Goal: Information Seeking & Learning: Learn about a topic

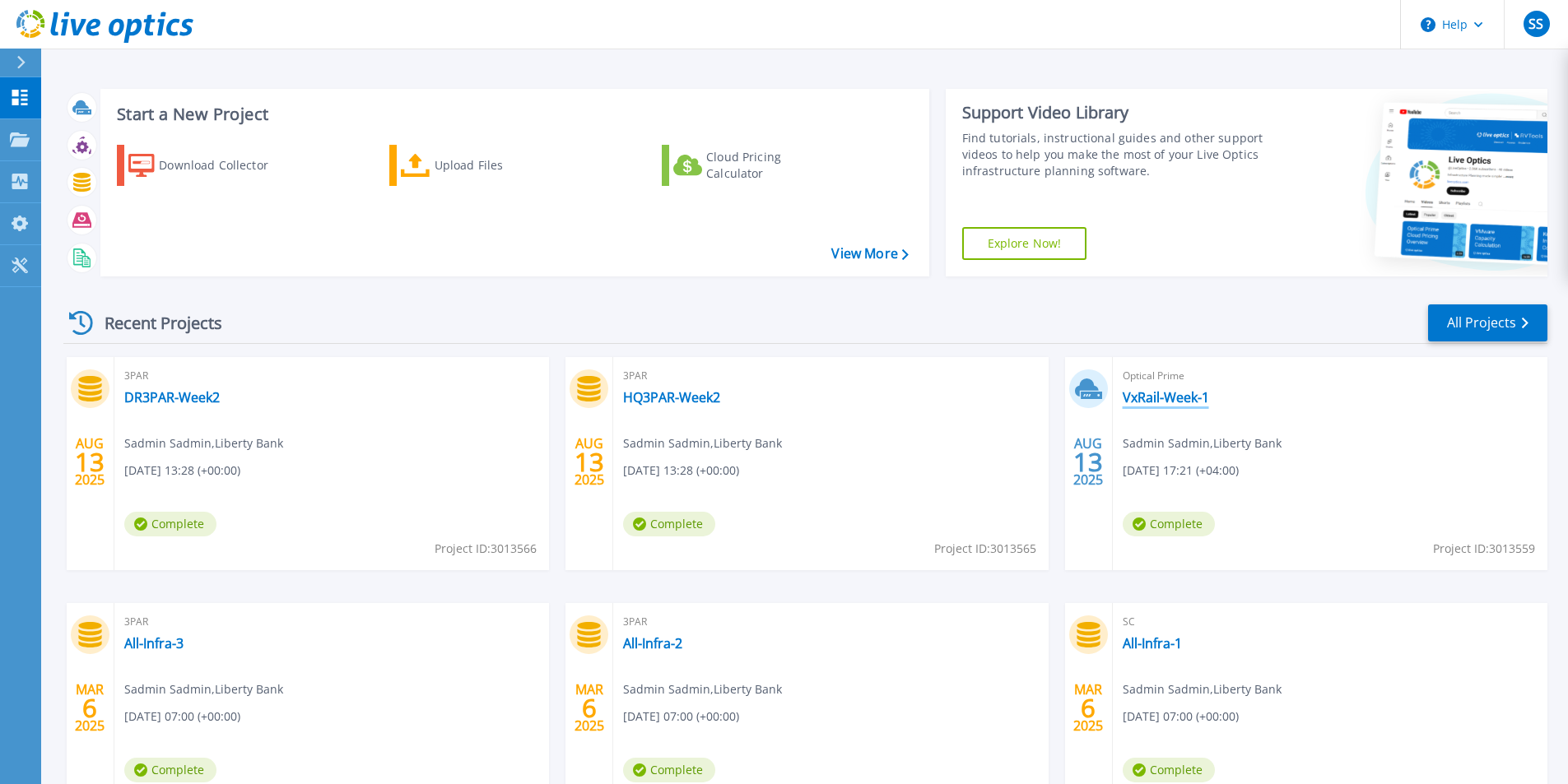
click at [1143, 393] on link "VxRail-Week-1" at bounding box center [1165, 397] width 86 height 16
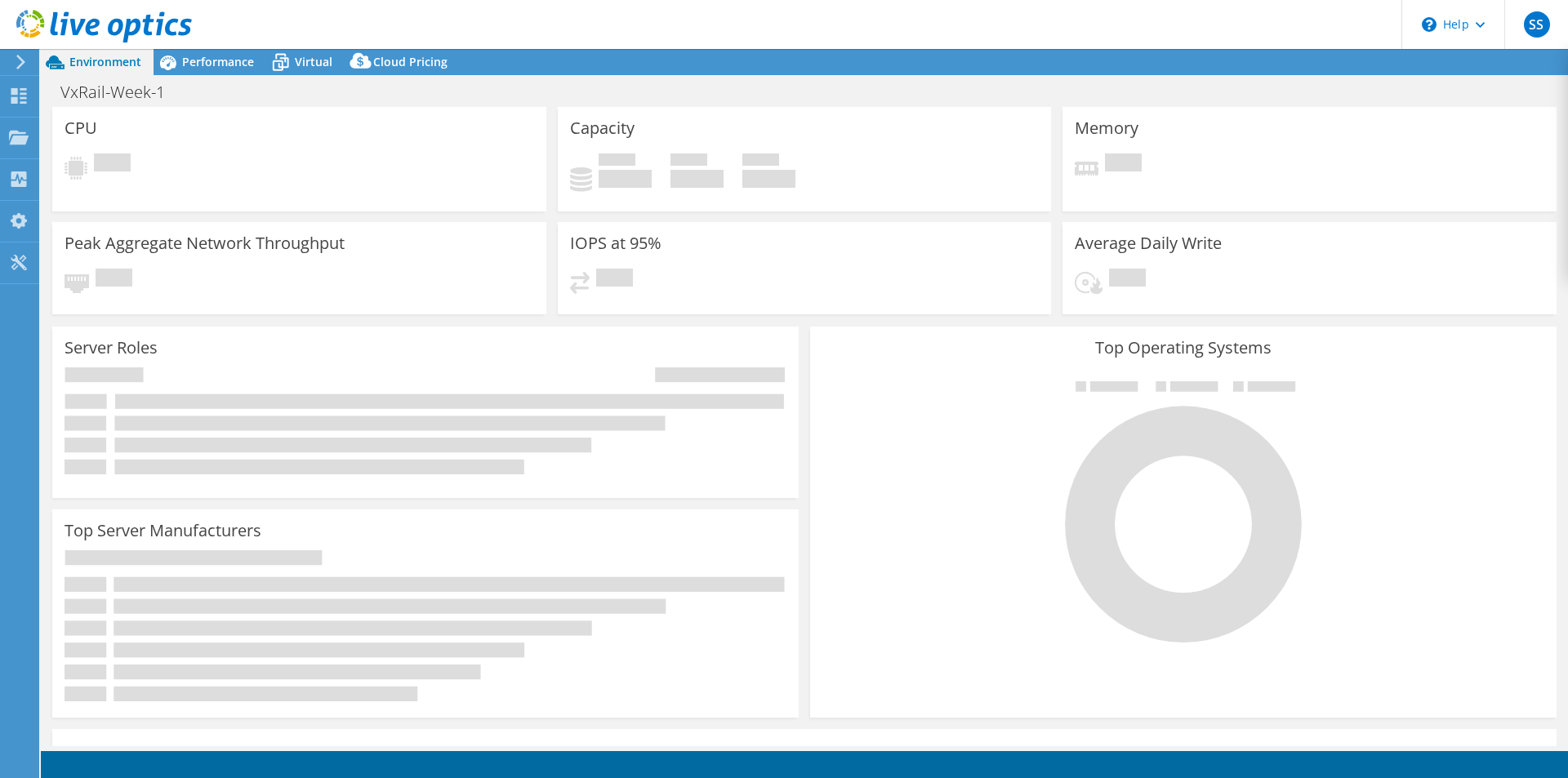
select select "EUFrankfurt"
select select "USD"
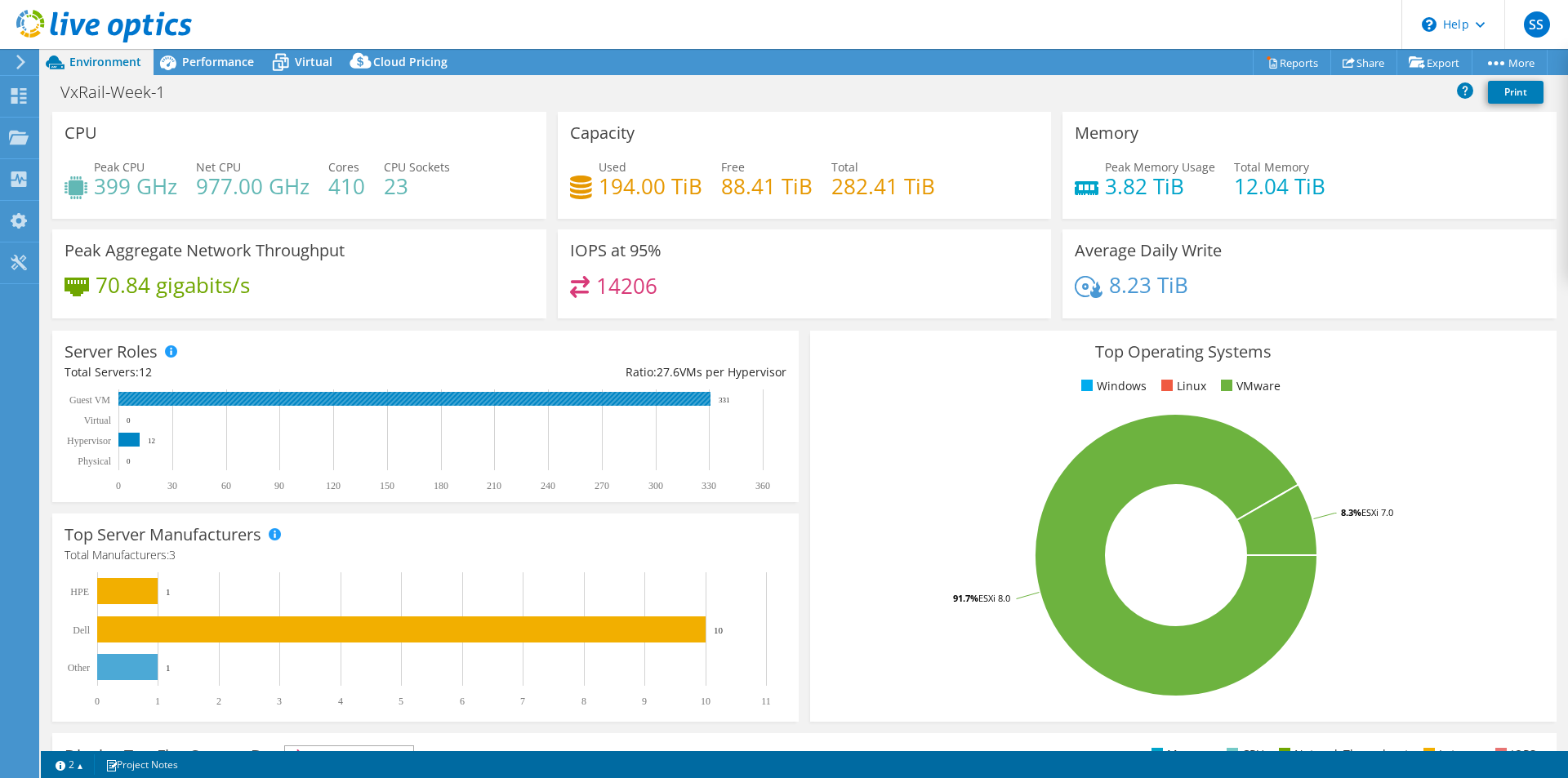
click at [295, 404] on rect at bounding box center [414, 399] width 592 height 13
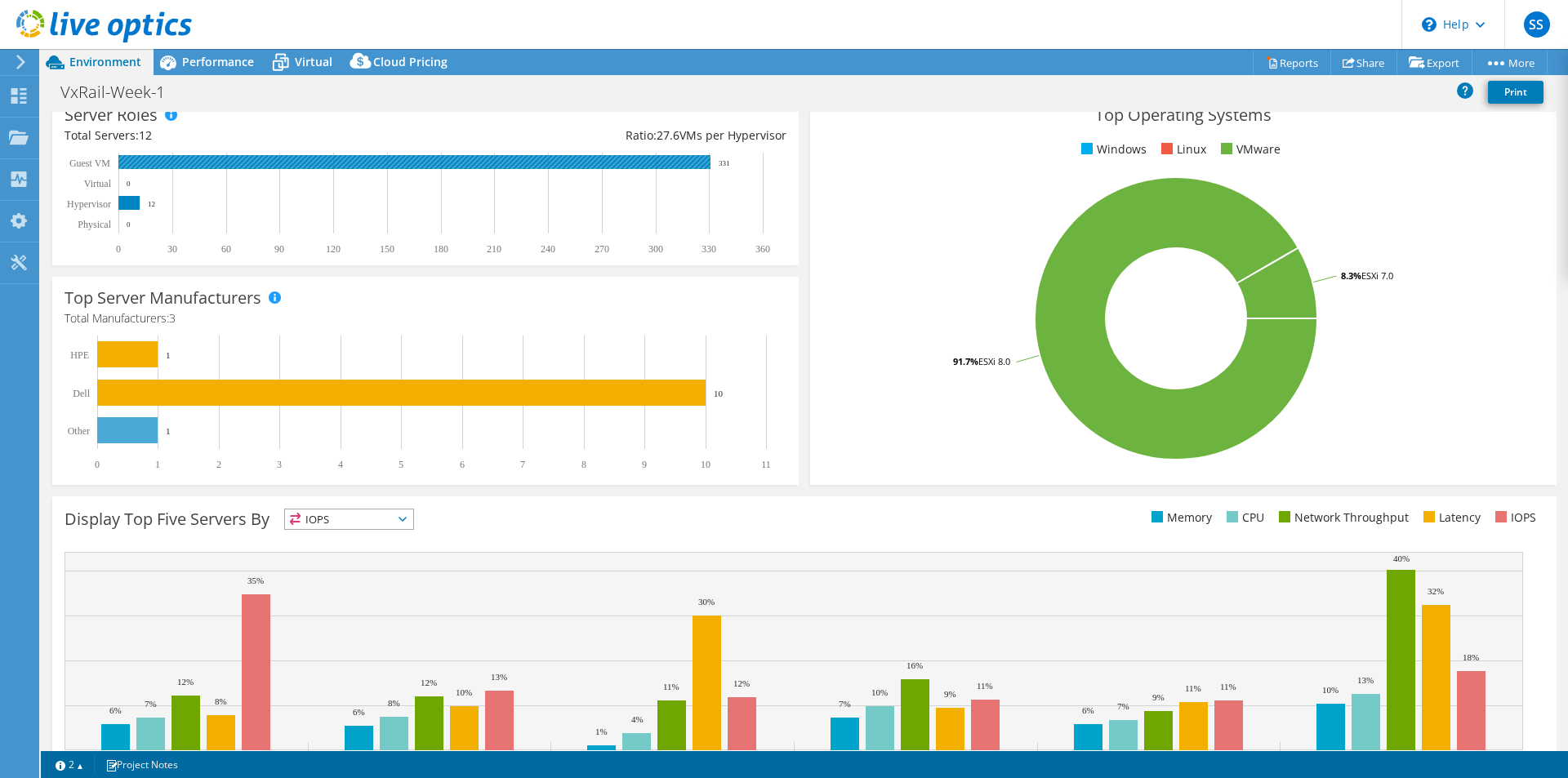
scroll to position [312, 0]
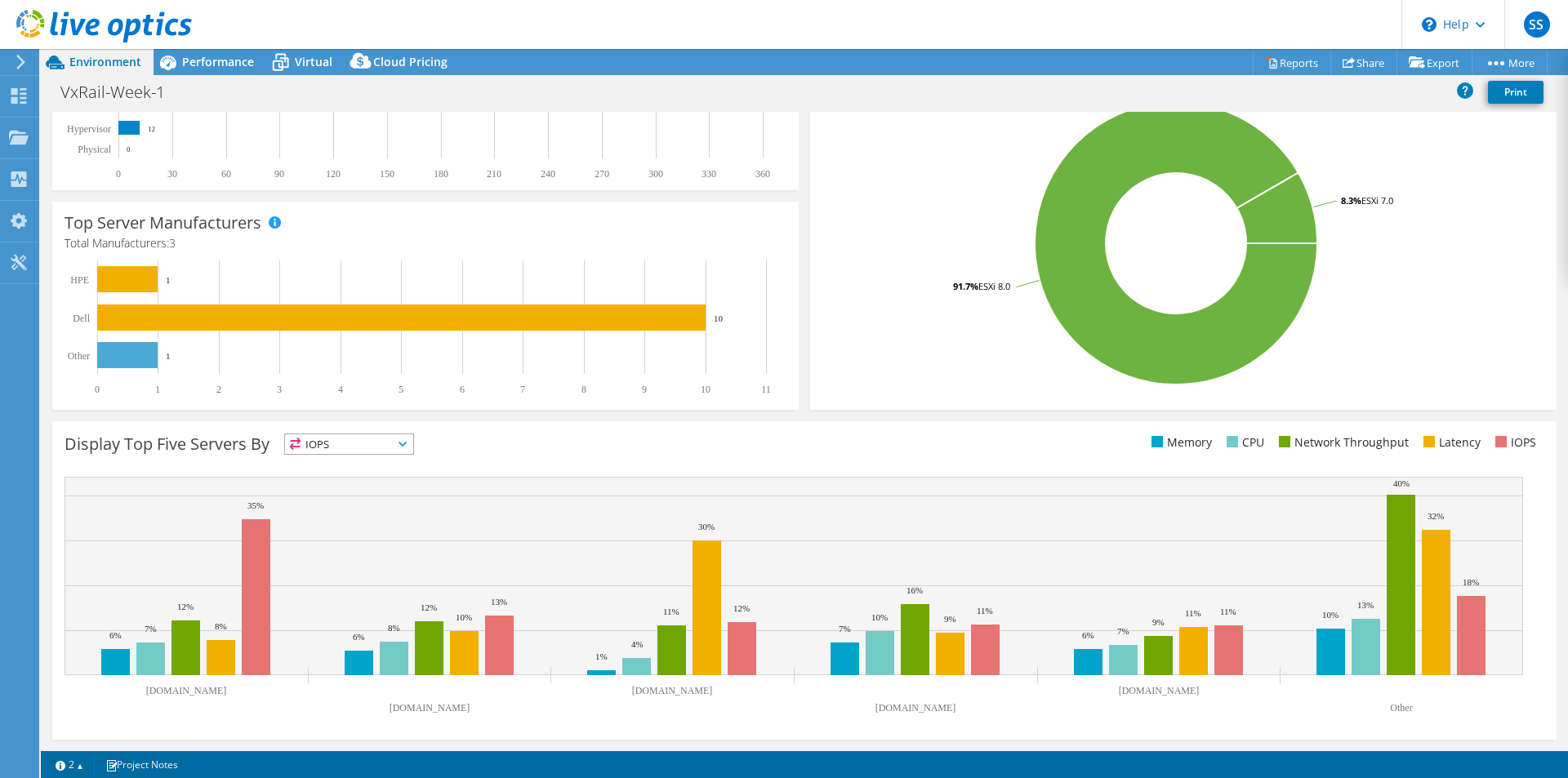
click at [371, 440] on span "IOPS" at bounding box center [349, 444] width 129 height 19
click at [227, 59] on span "Performance" at bounding box center [218, 61] width 72 height 15
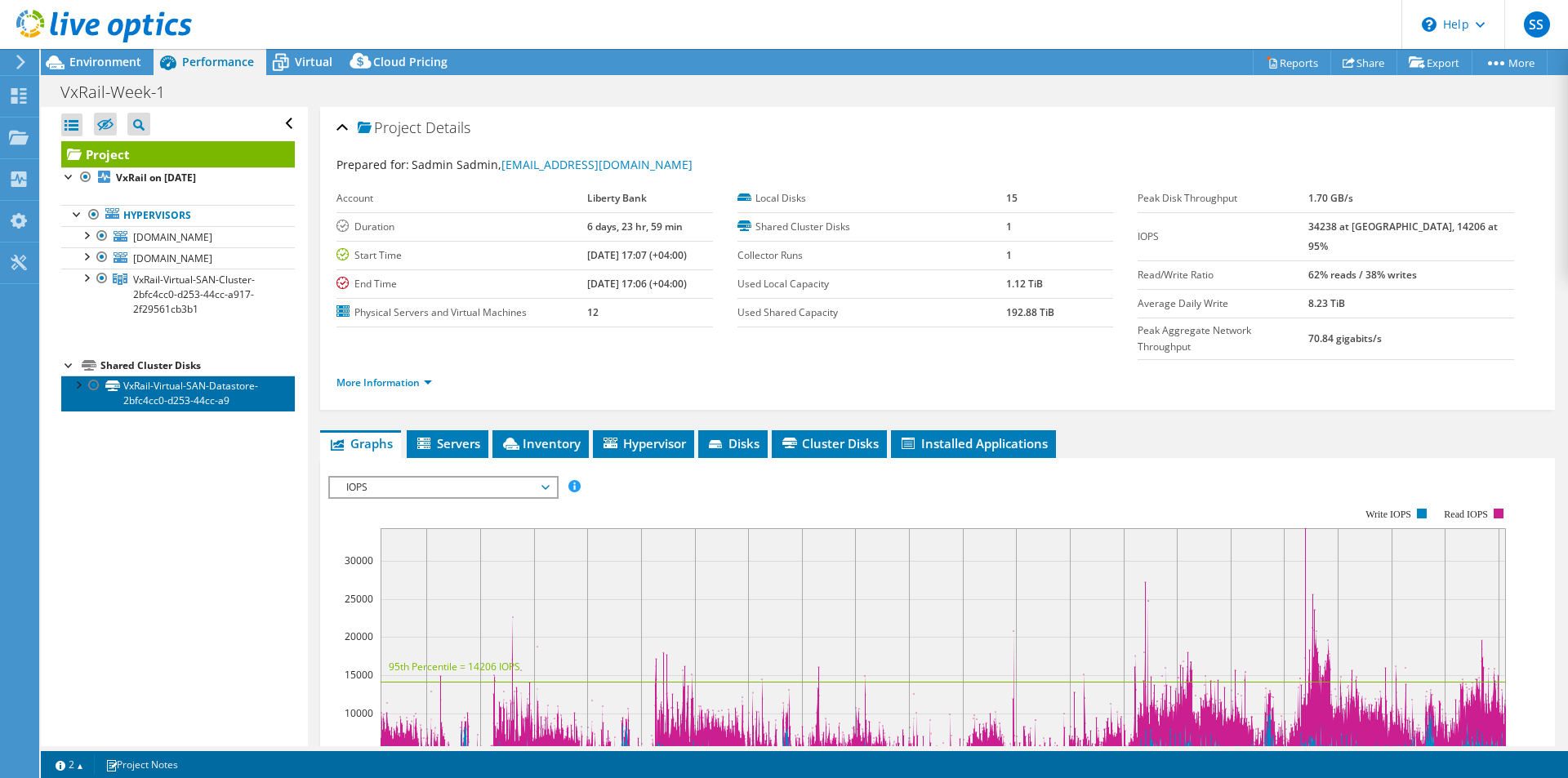
click at [165, 386] on link "VxRail-Virtual-SAN-Datastore-2bfc4cc0-d253-44cc-a9" at bounding box center [178, 393] width 233 height 35
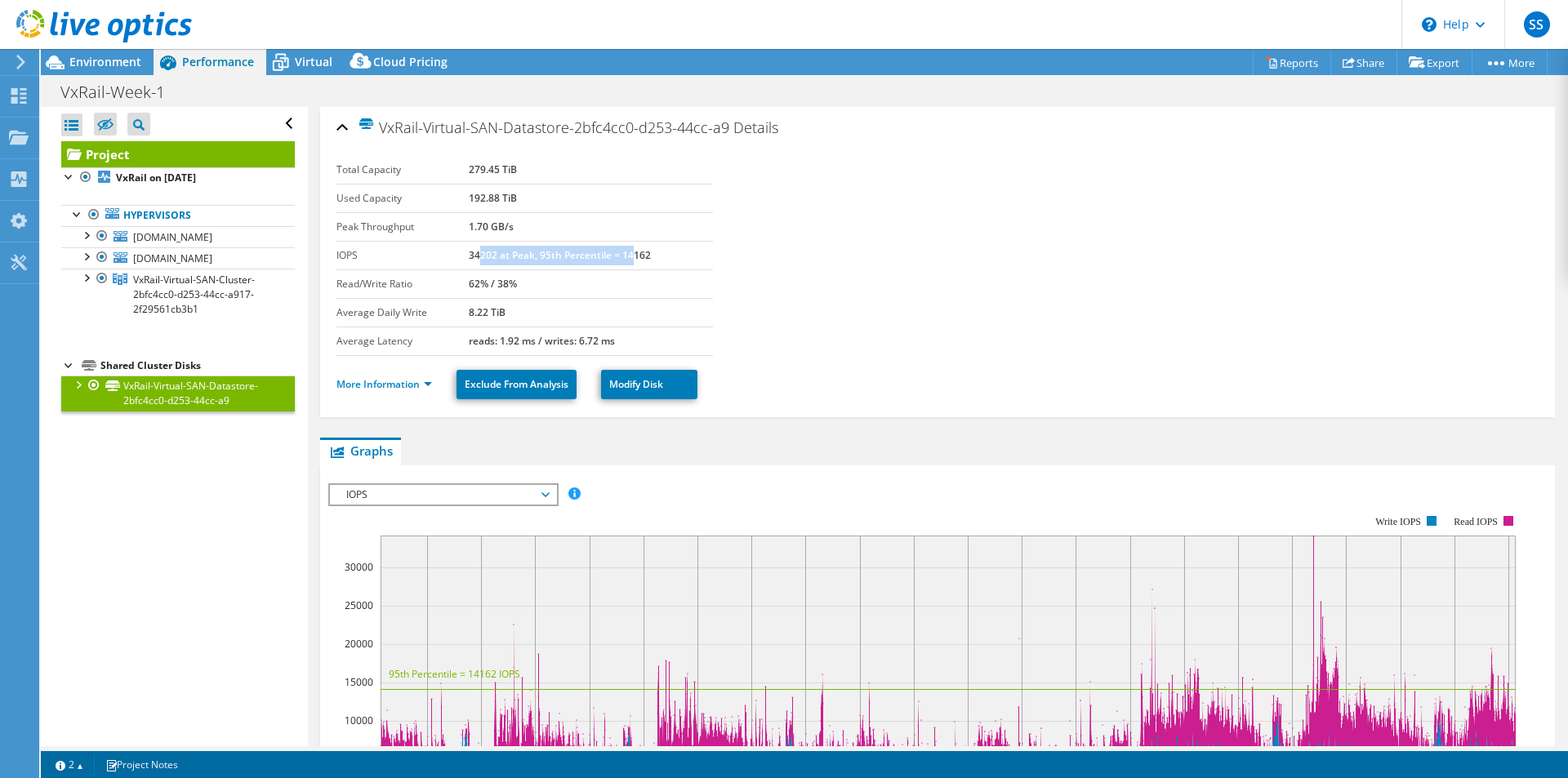
drag, startPoint x: 477, startPoint y: 253, endPoint x: 629, endPoint y: 255, distance: 152.0
click at [629, 255] on b "34202 at Peak, 95th Percentile = 14162" at bounding box center [560, 255] width 182 height 13
click at [688, 256] on td "34202 at Peak, 95th Percentile = 14162" at bounding box center [591, 255] width 245 height 29
click at [526, 388] on link "Exclude From Analysis" at bounding box center [516, 385] width 120 height 30
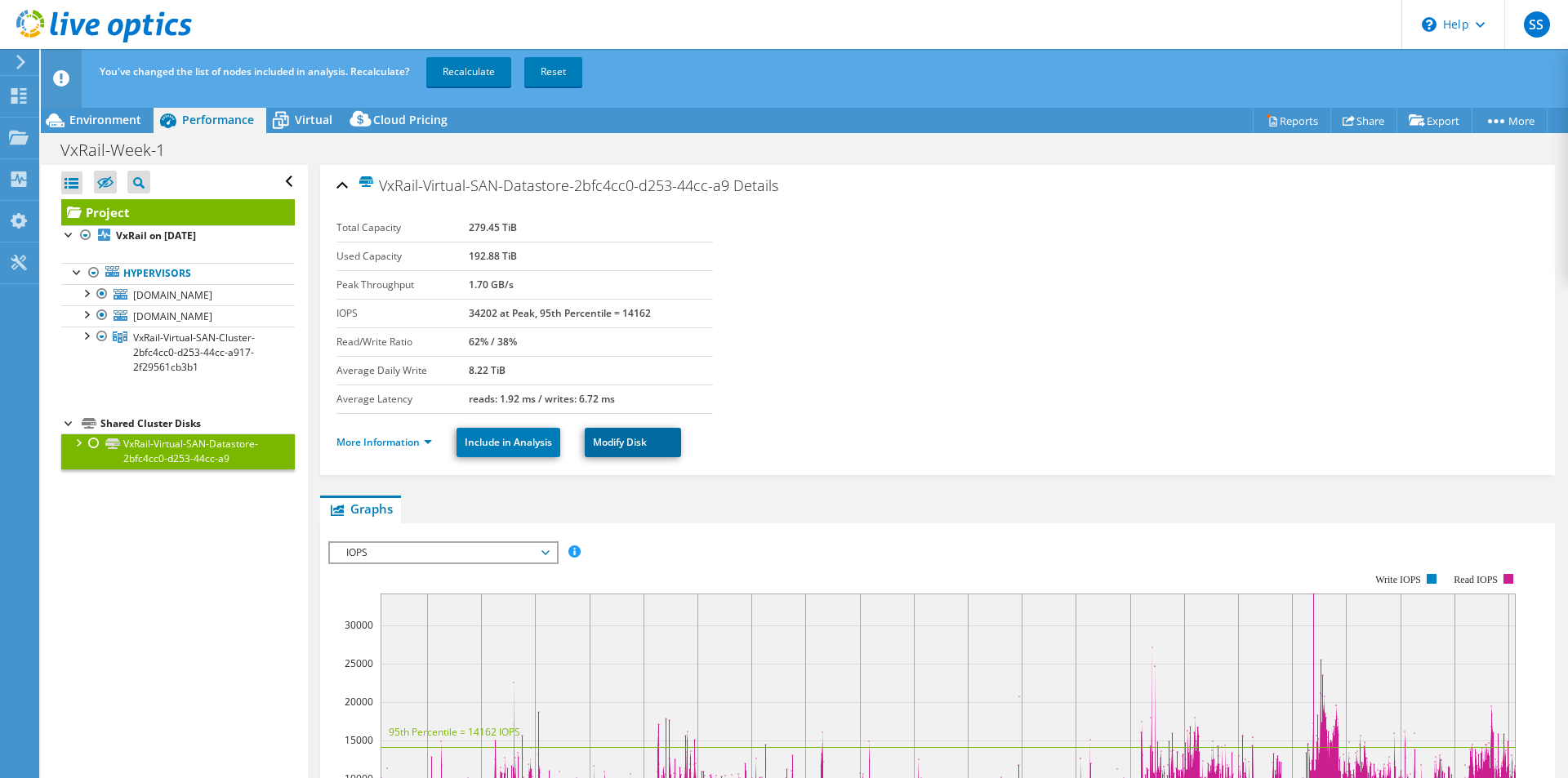
click at [633, 441] on link "Modify Disk" at bounding box center [632, 442] width 96 height 30
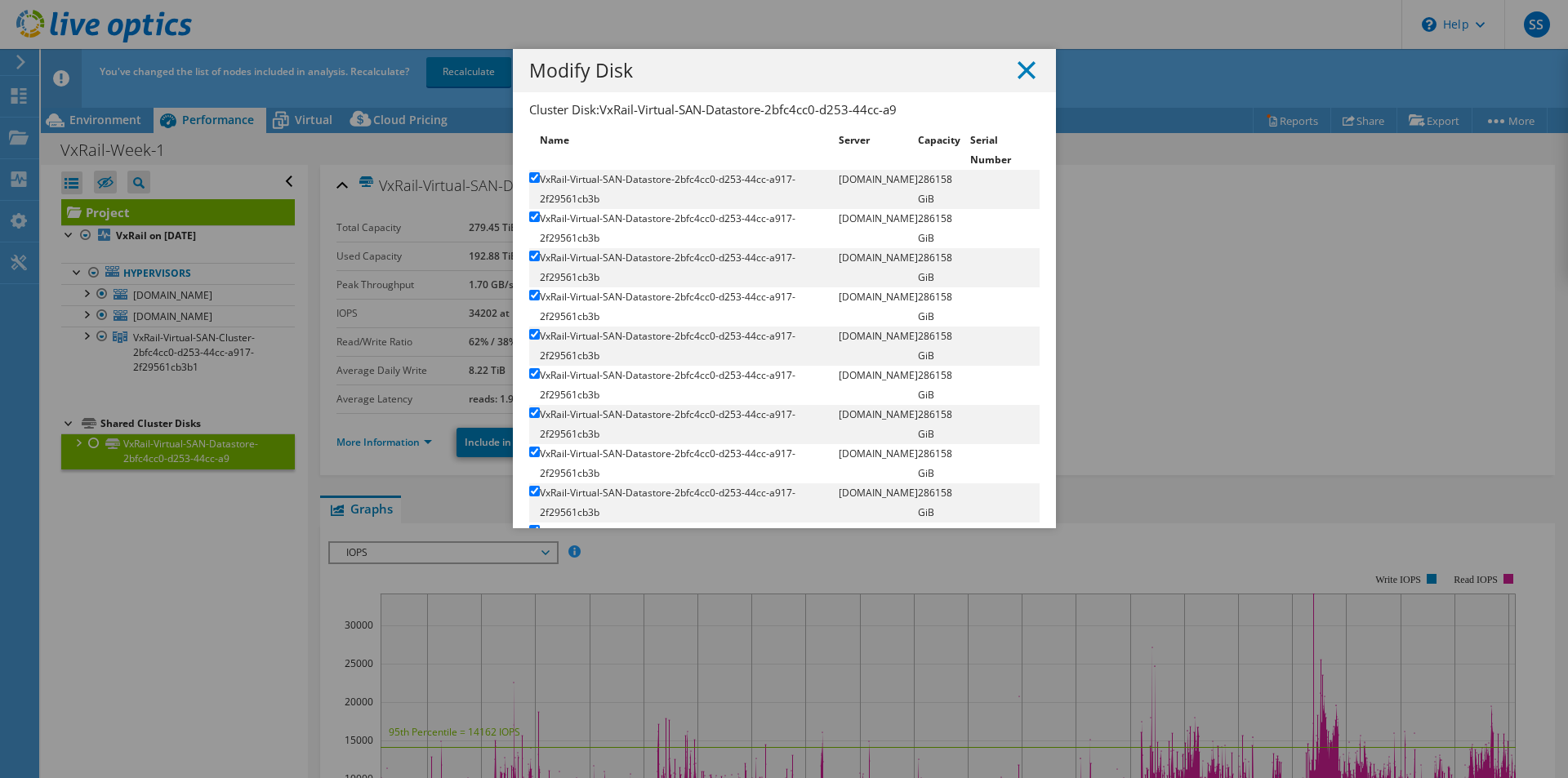
click at [1020, 66] on icon at bounding box center [1027, 70] width 18 height 18
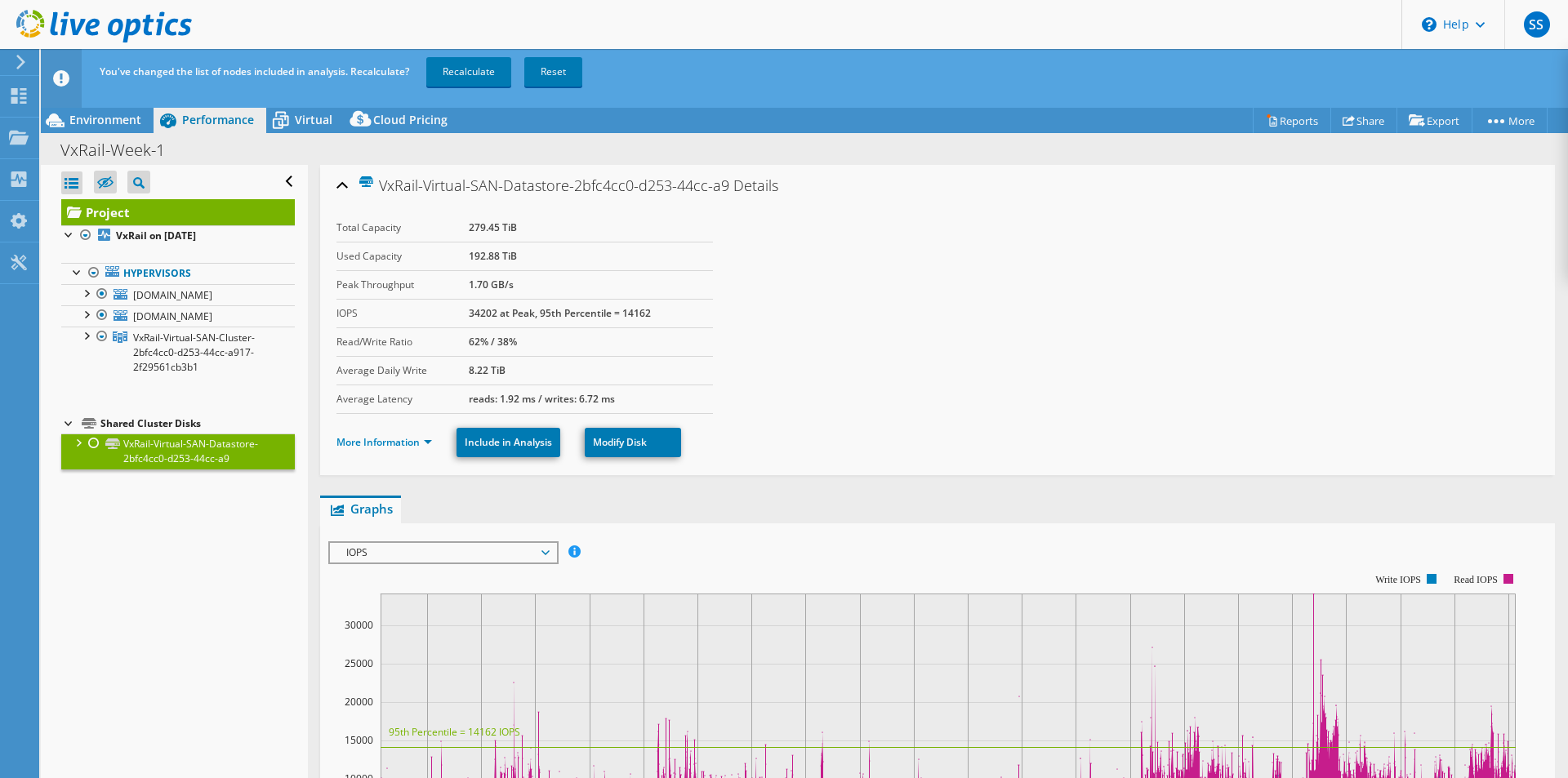
click at [1260, 251] on div "This project has been archived. No changes can be made, and graphs and summary …" at bounding box center [805, 472] width 1528 height 729
click at [409, 117] on span "Cloud Pricing" at bounding box center [410, 120] width 74 height 15
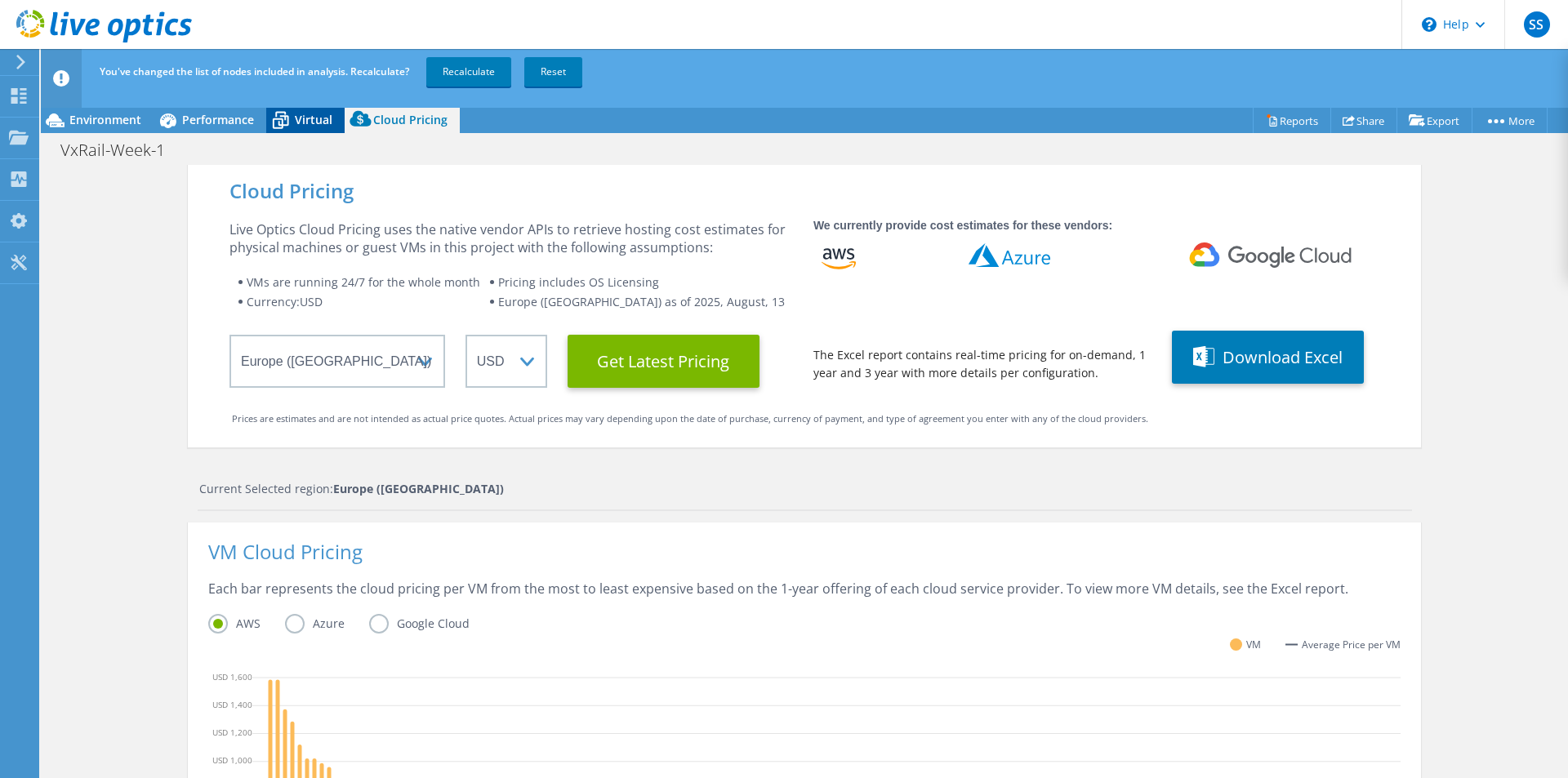
click at [291, 117] on icon at bounding box center [281, 121] width 29 height 29
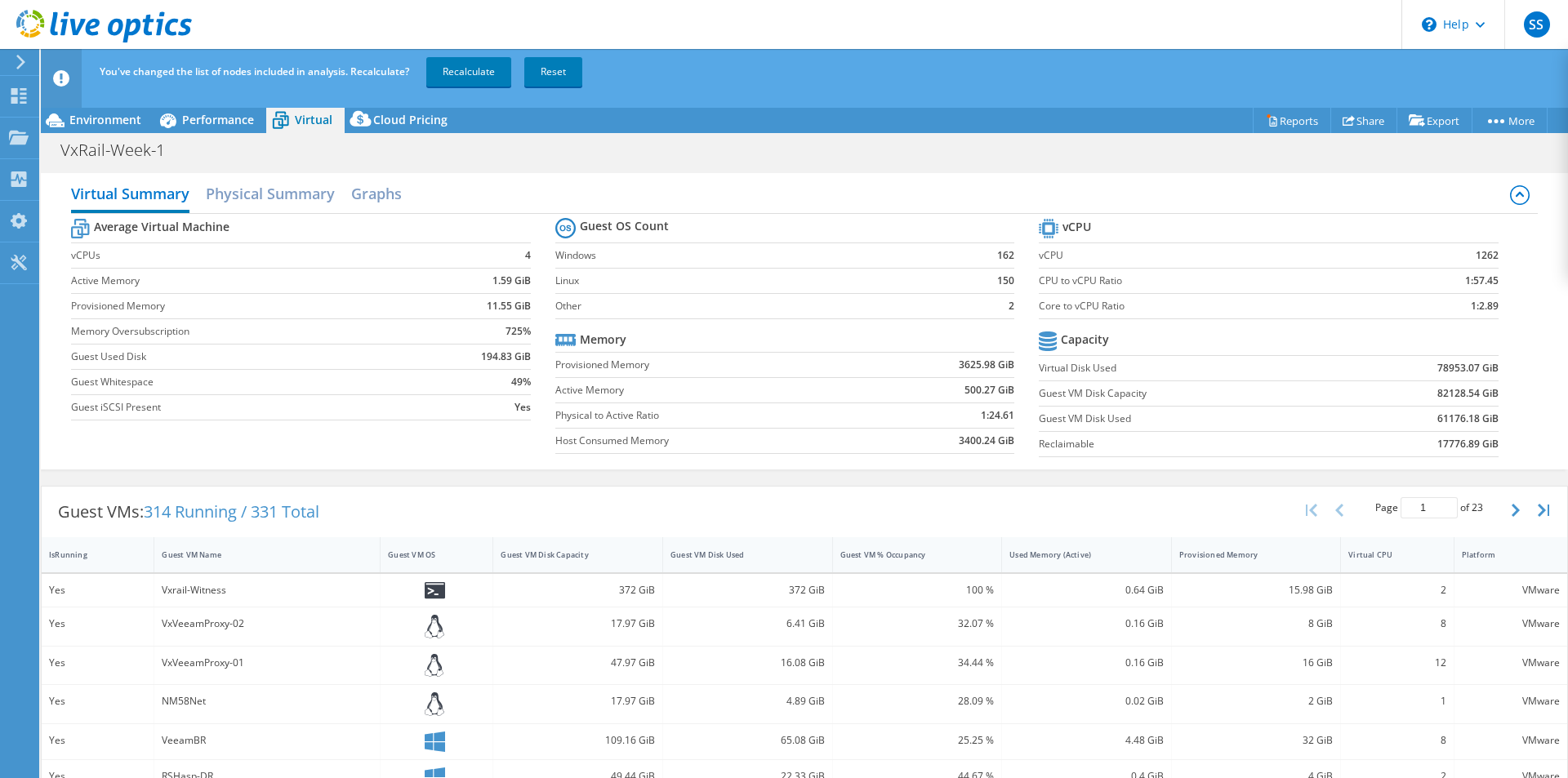
click at [562, 274] on label "Linux" at bounding box center [755, 280] width 399 height 16
click at [502, 283] on b "1.59 GiB" at bounding box center [511, 280] width 38 height 16
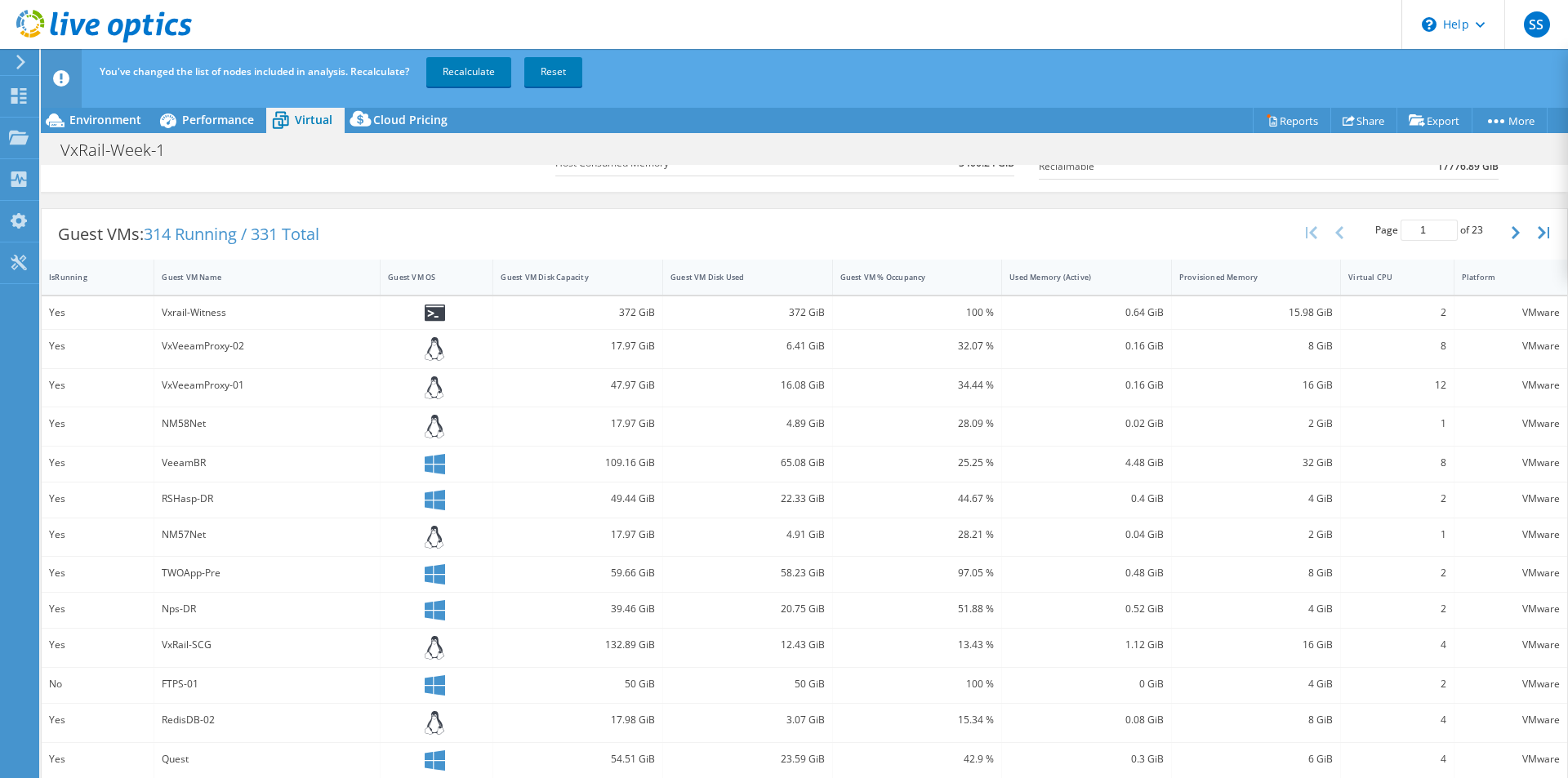
scroll to position [335, 0]
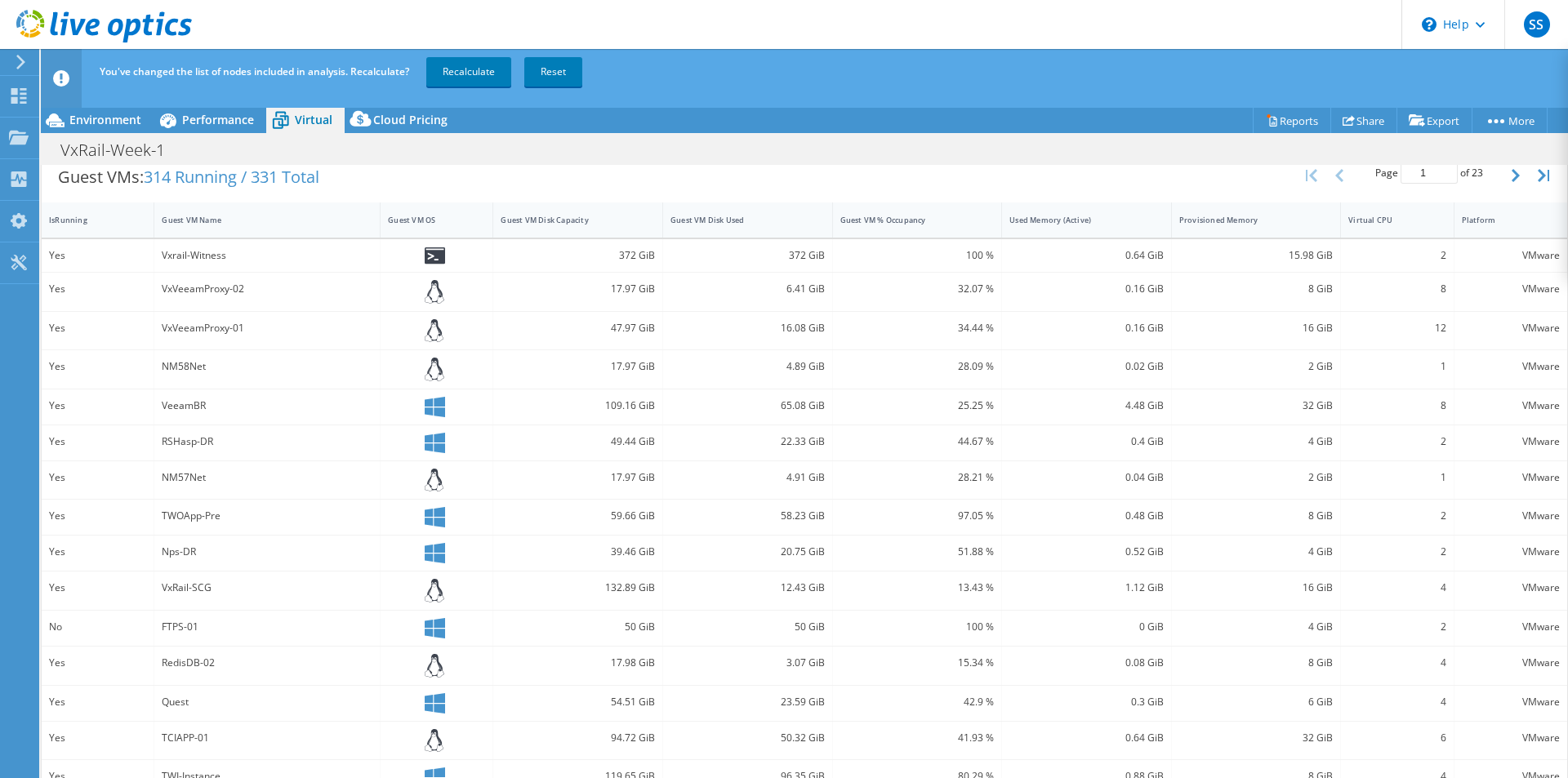
click at [192, 388] on div "NM58Net" at bounding box center [268, 369] width 226 height 38
click at [1511, 174] on button "button" at bounding box center [1517, 176] width 28 height 31
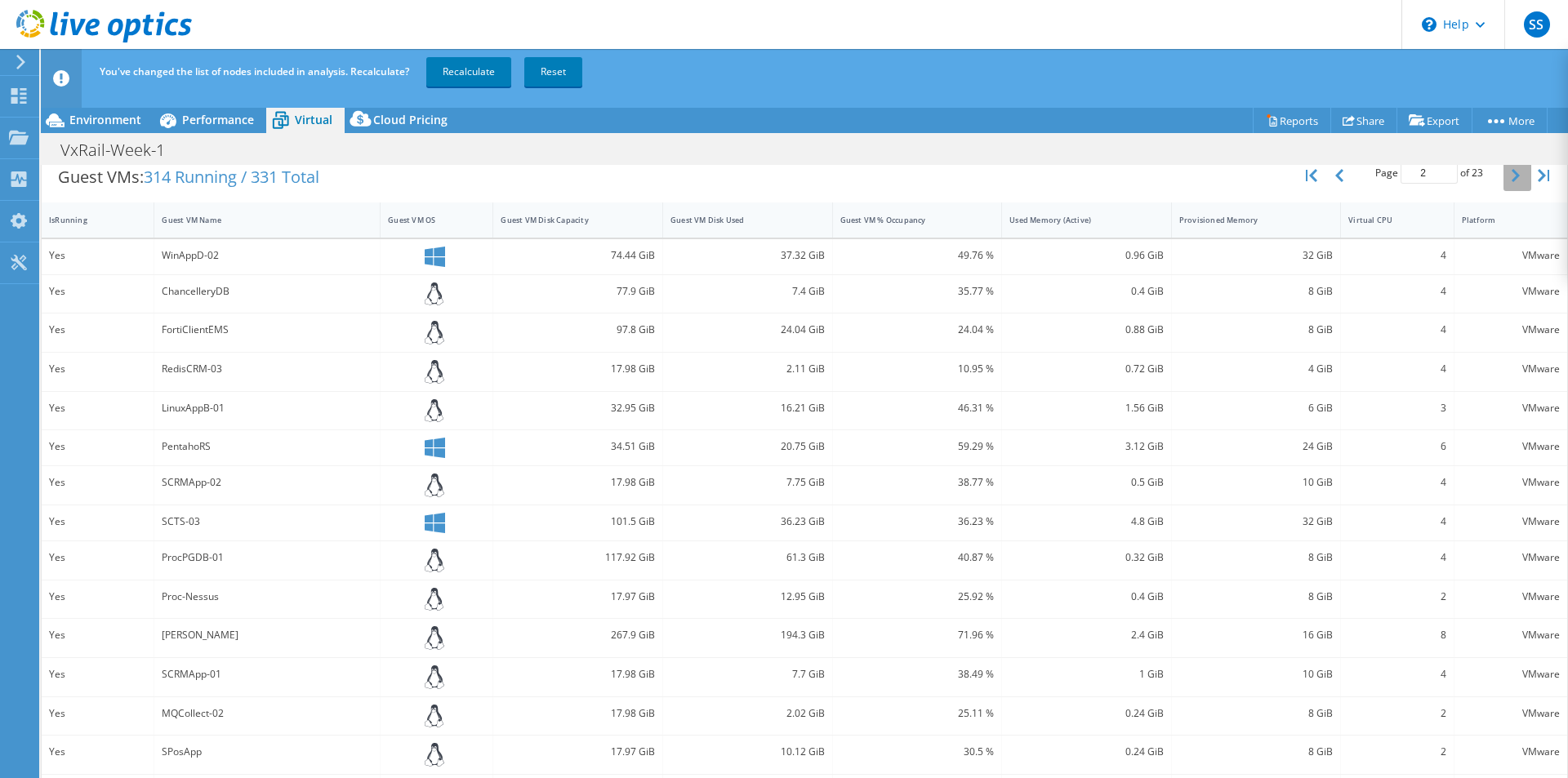
click at [1511, 174] on button "button" at bounding box center [1517, 176] width 28 height 31
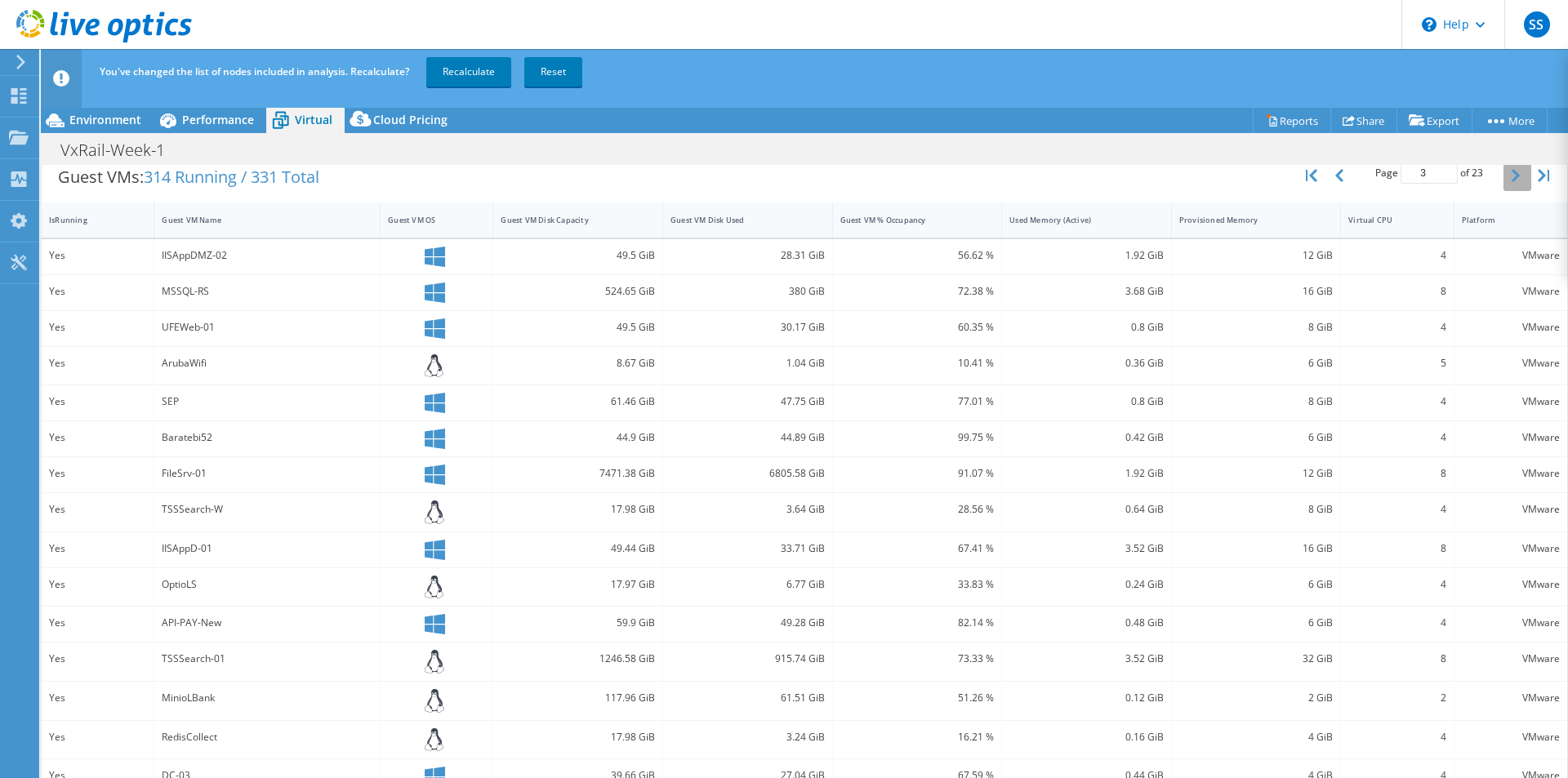
click at [1511, 174] on button "button" at bounding box center [1517, 176] width 28 height 31
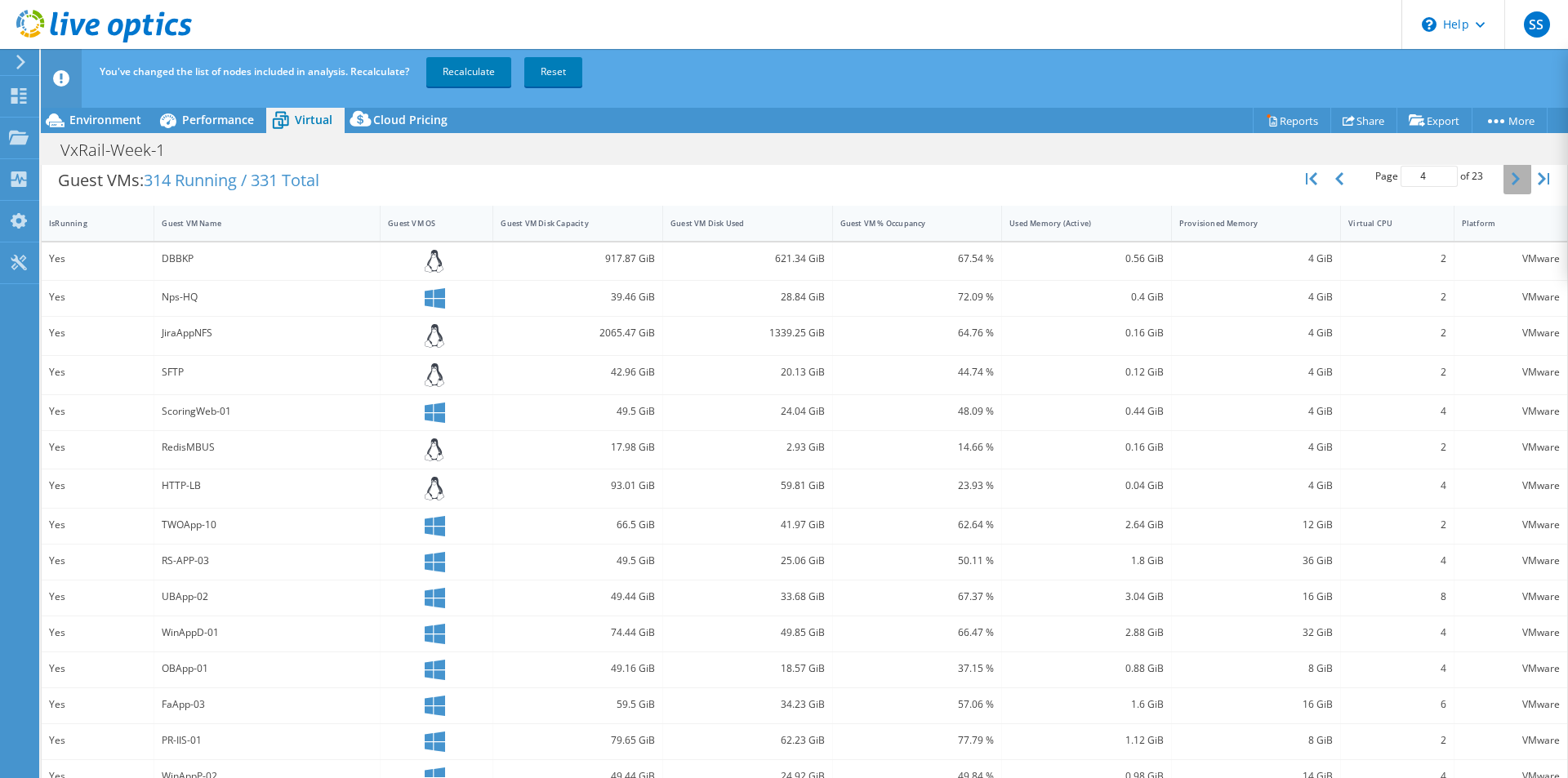
click at [1511, 174] on button "button" at bounding box center [1517, 178] width 28 height 31
click at [1511, 174] on button "button" at bounding box center [1517, 182] width 28 height 31
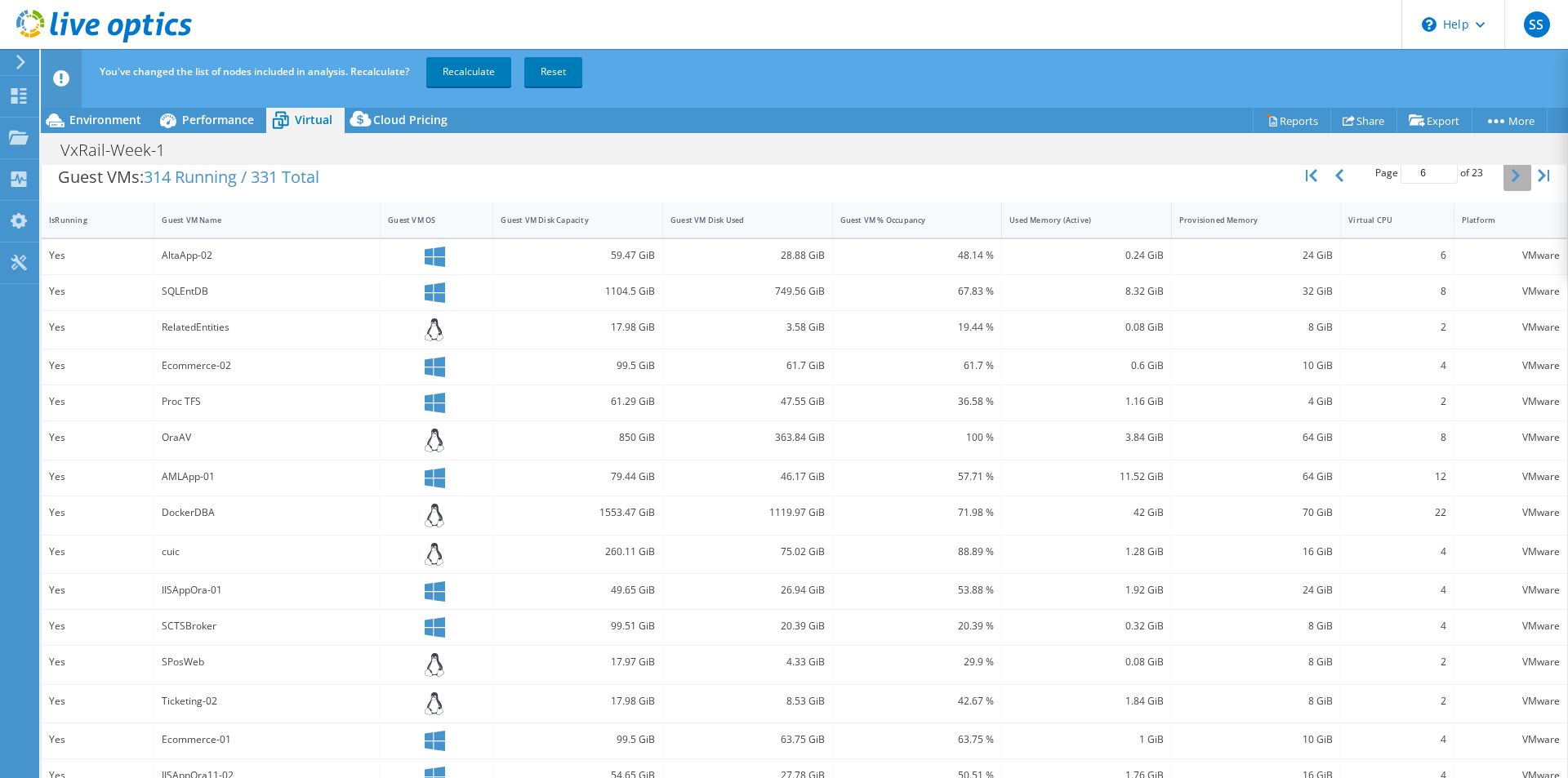
click at [1511, 174] on button "button" at bounding box center [1517, 176] width 28 height 31
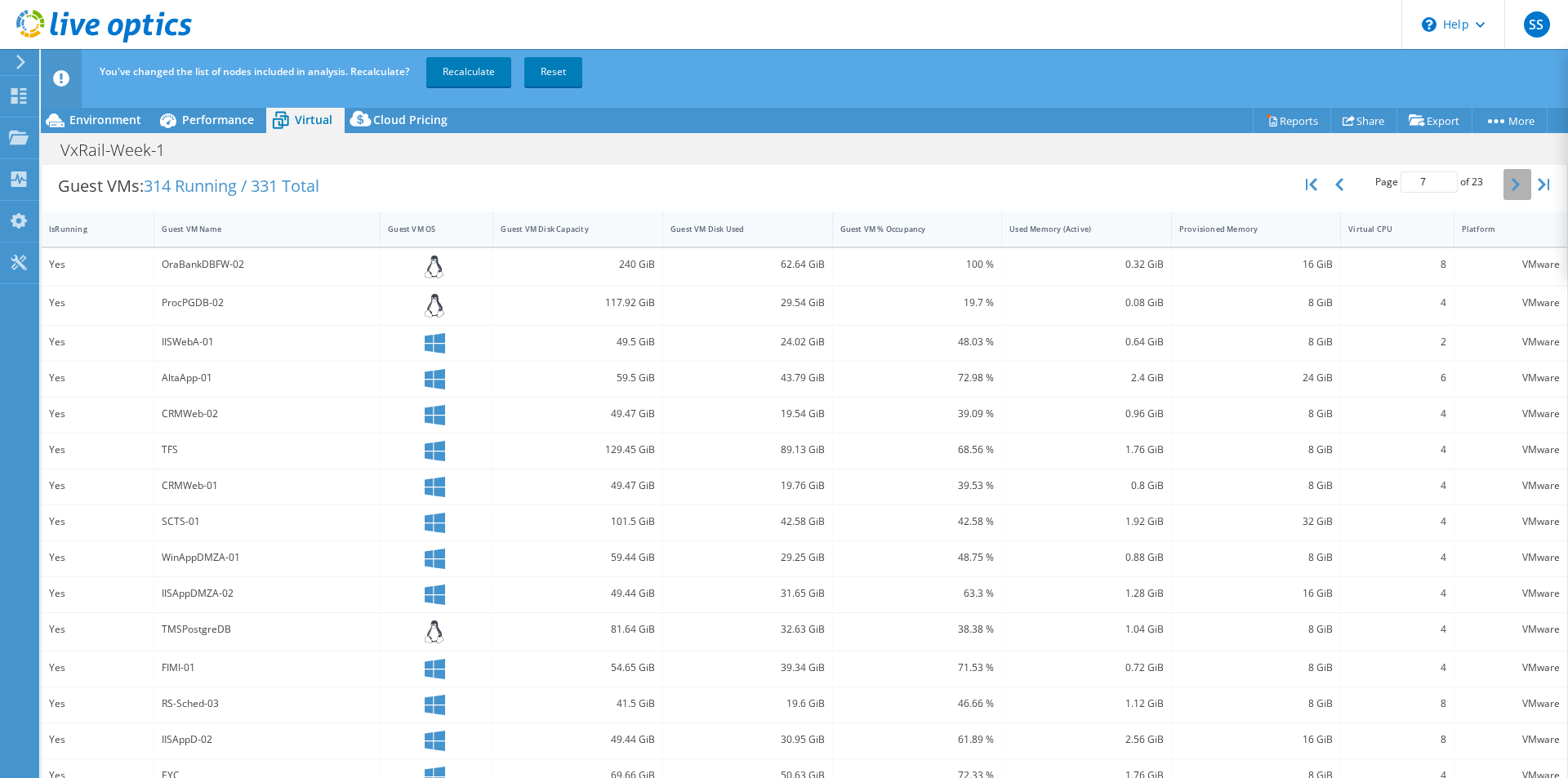
scroll to position [326, 0]
click at [531, 219] on div "Guest VM Disk Capacity" at bounding box center [568, 229] width 150 height 25
type input "1"
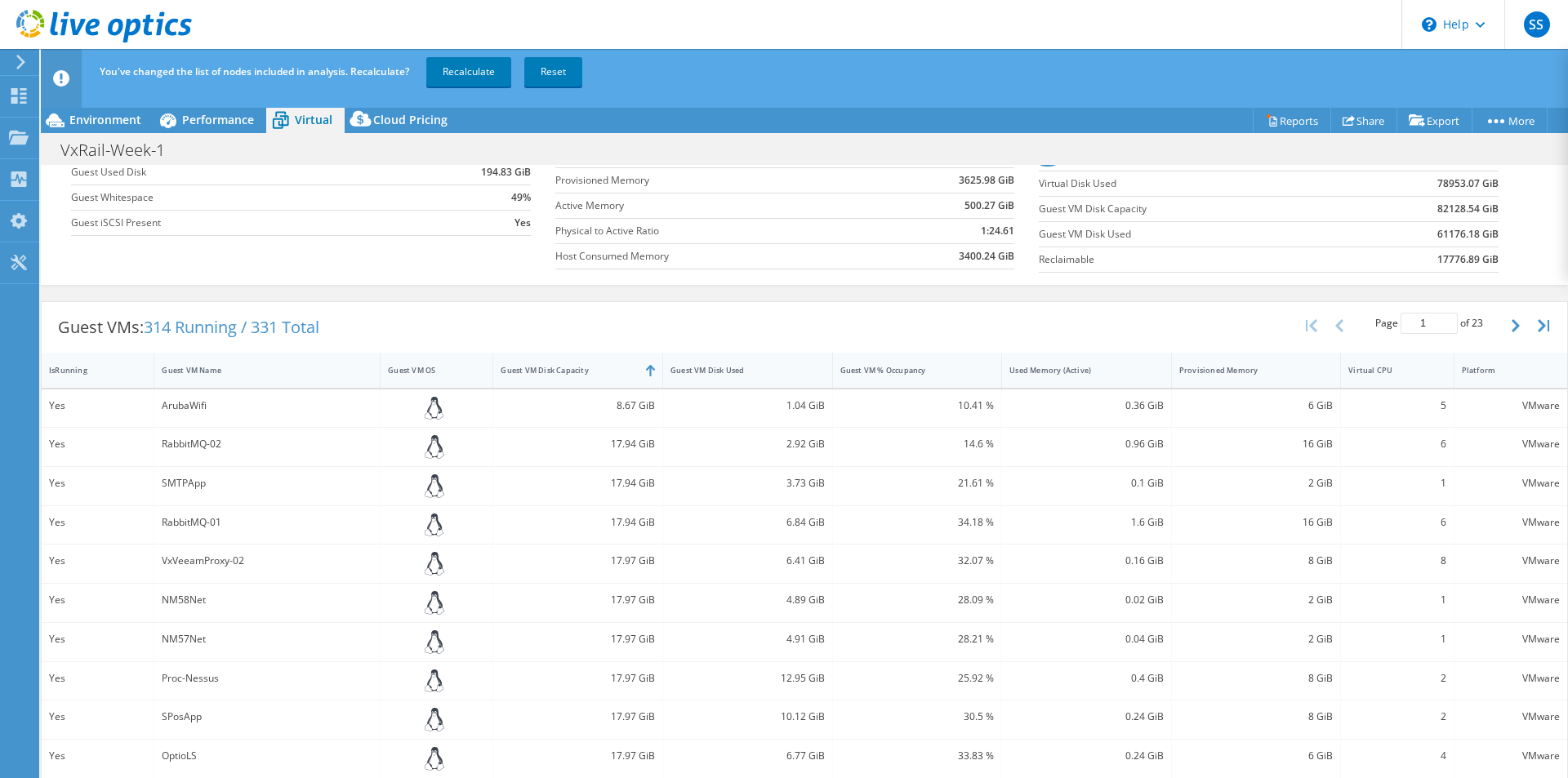
scroll to position [0, 0]
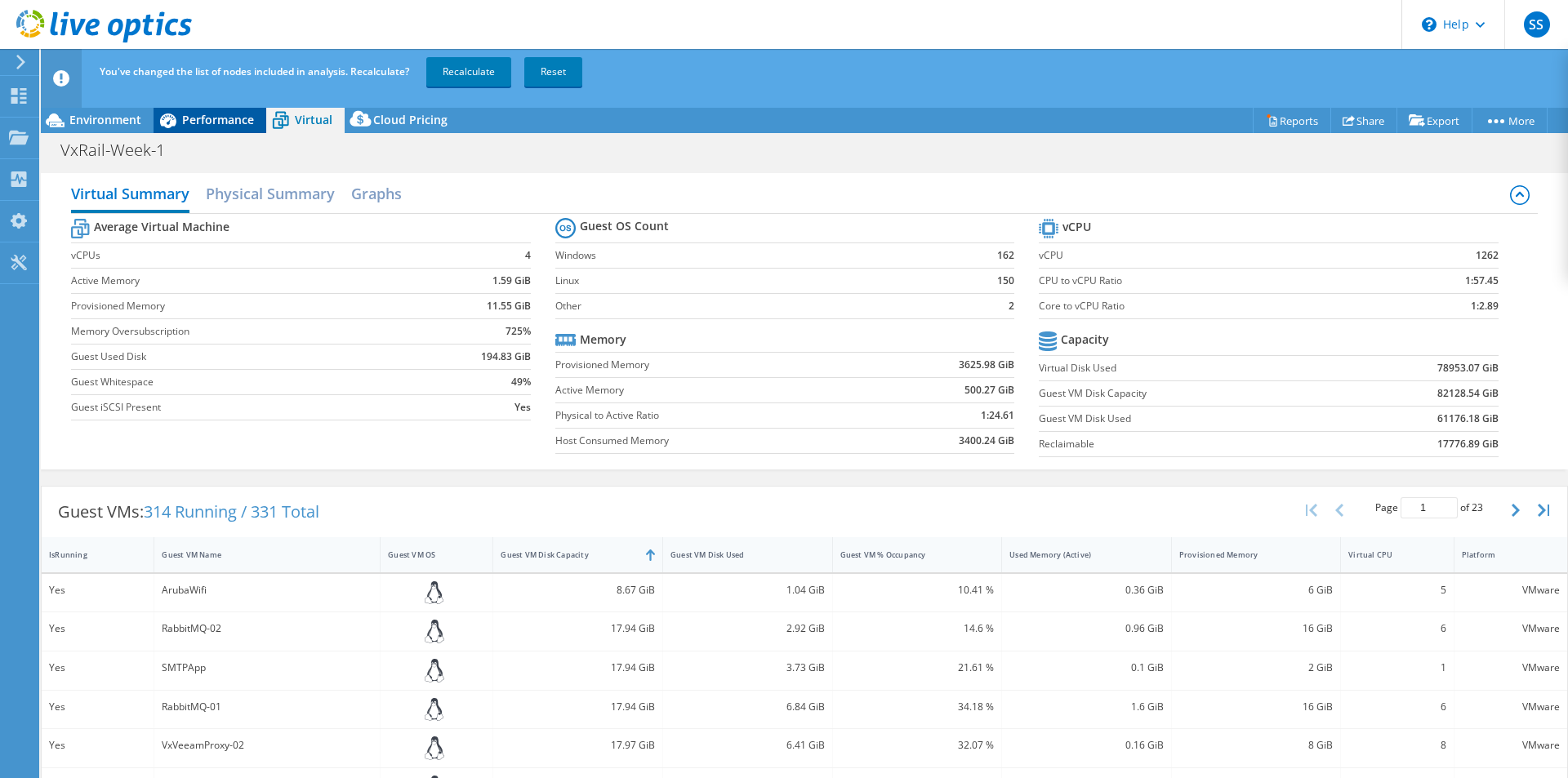
click at [208, 124] on span "Performance" at bounding box center [218, 120] width 72 height 15
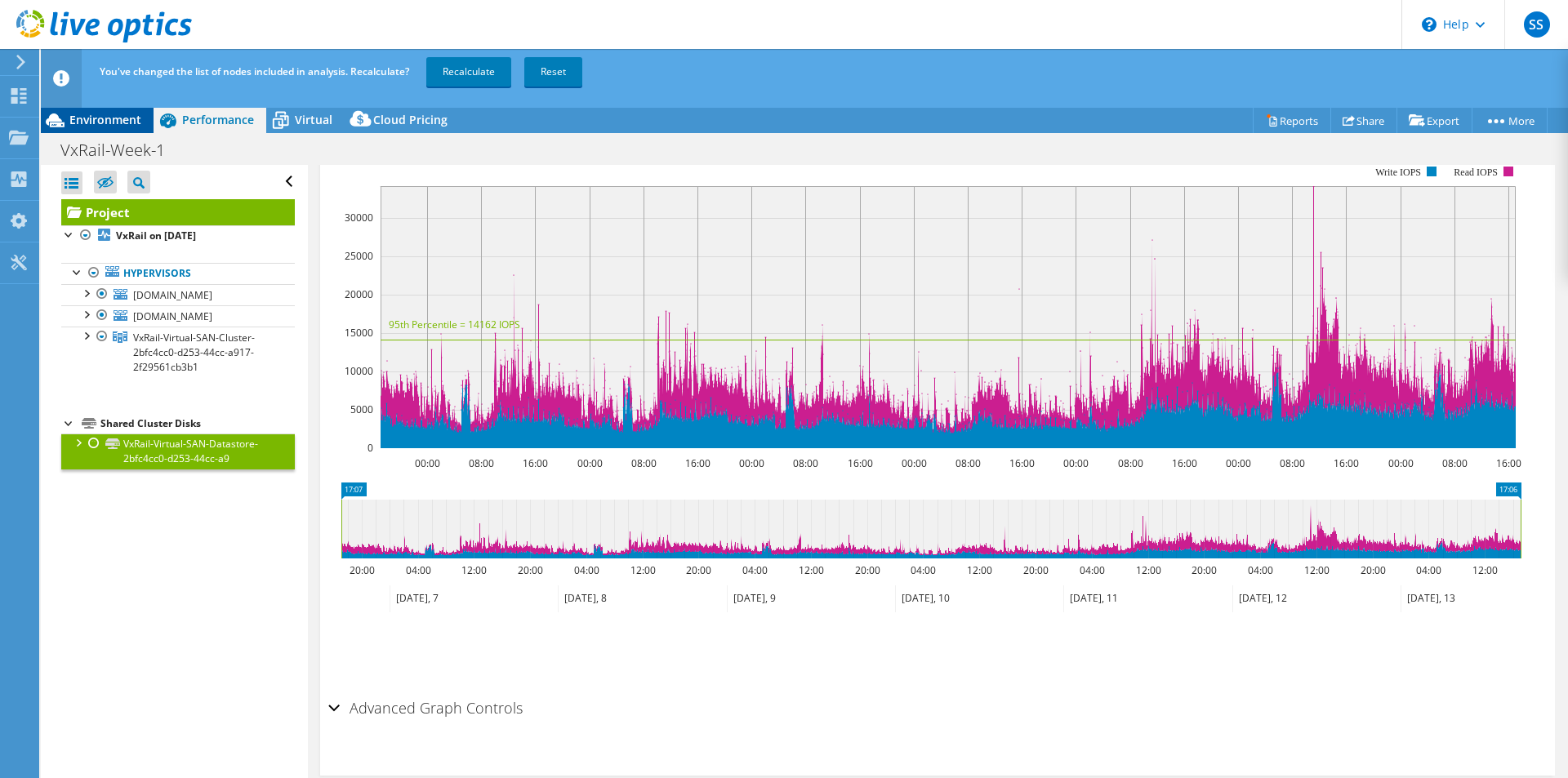
click at [142, 114] on div "Environment" at bounding box center [97, 120] width 112 height 26
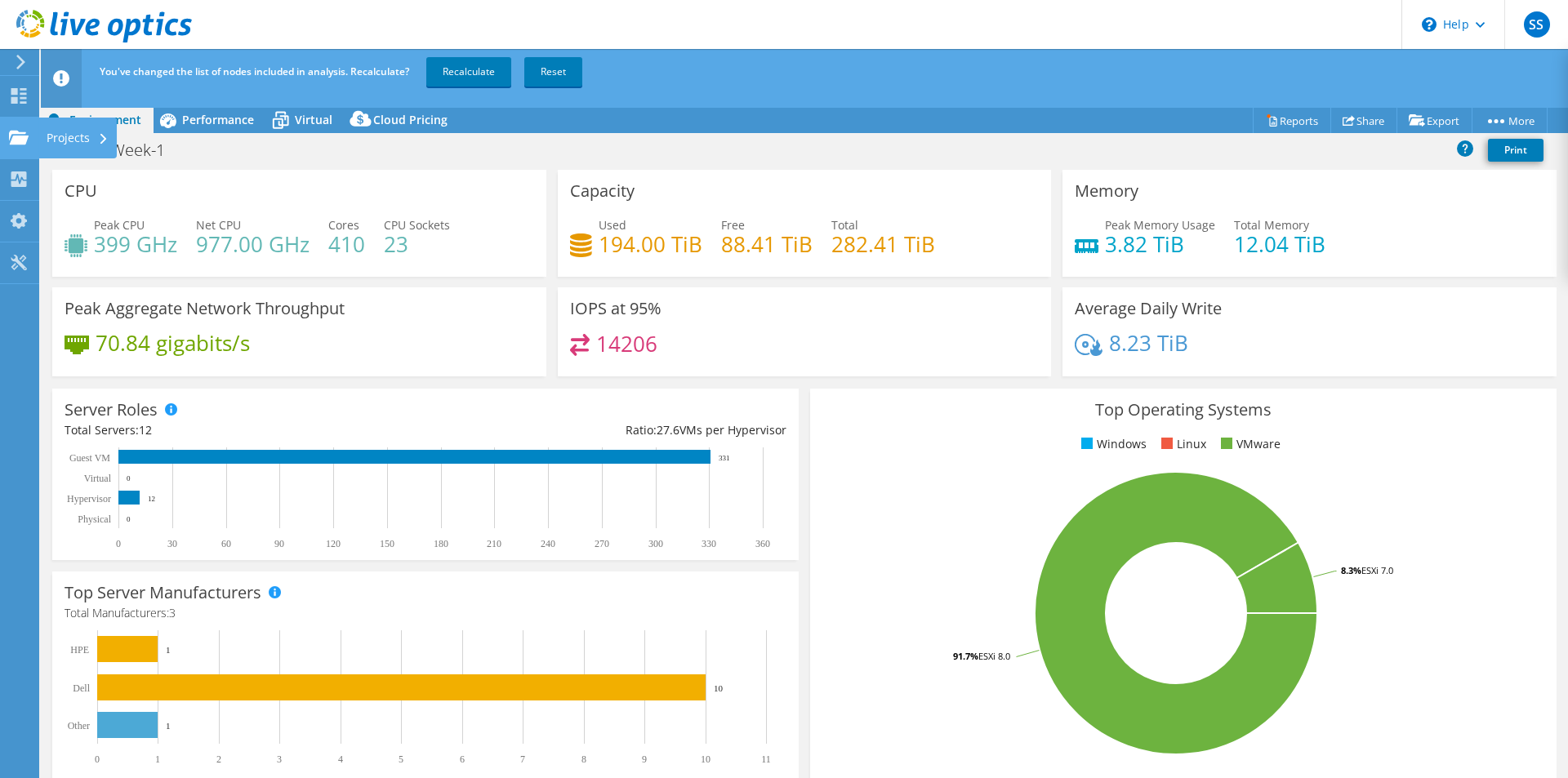
click at [18, 138] on use at bounding box center [18, 136] width 19 height 13
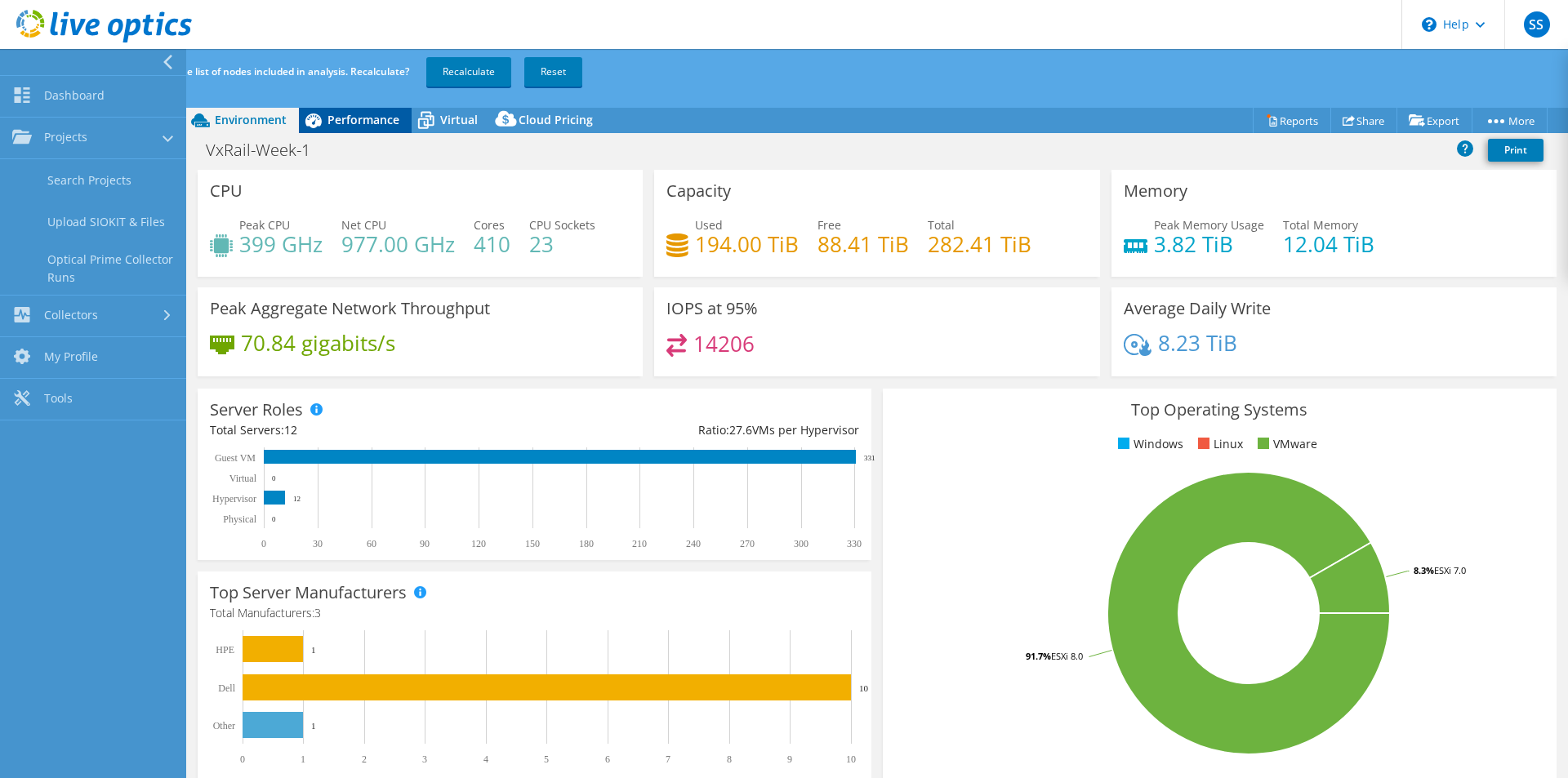
click at [357, 116] on span "Performance" at bounding box center [363, 120] width 72 height 15
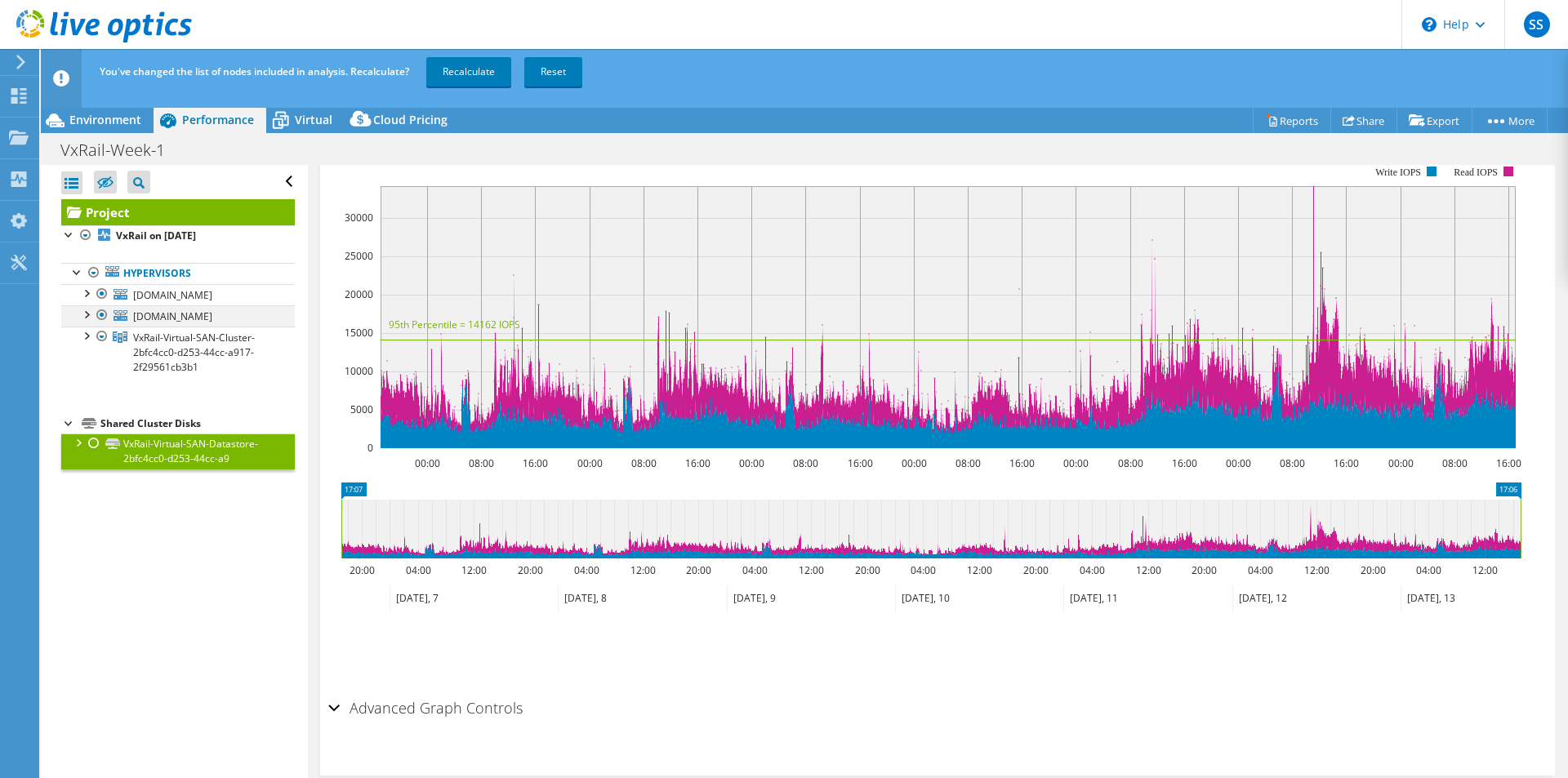
click at [90, 313] on div at bounding box center [85, 313] width 16 height 16
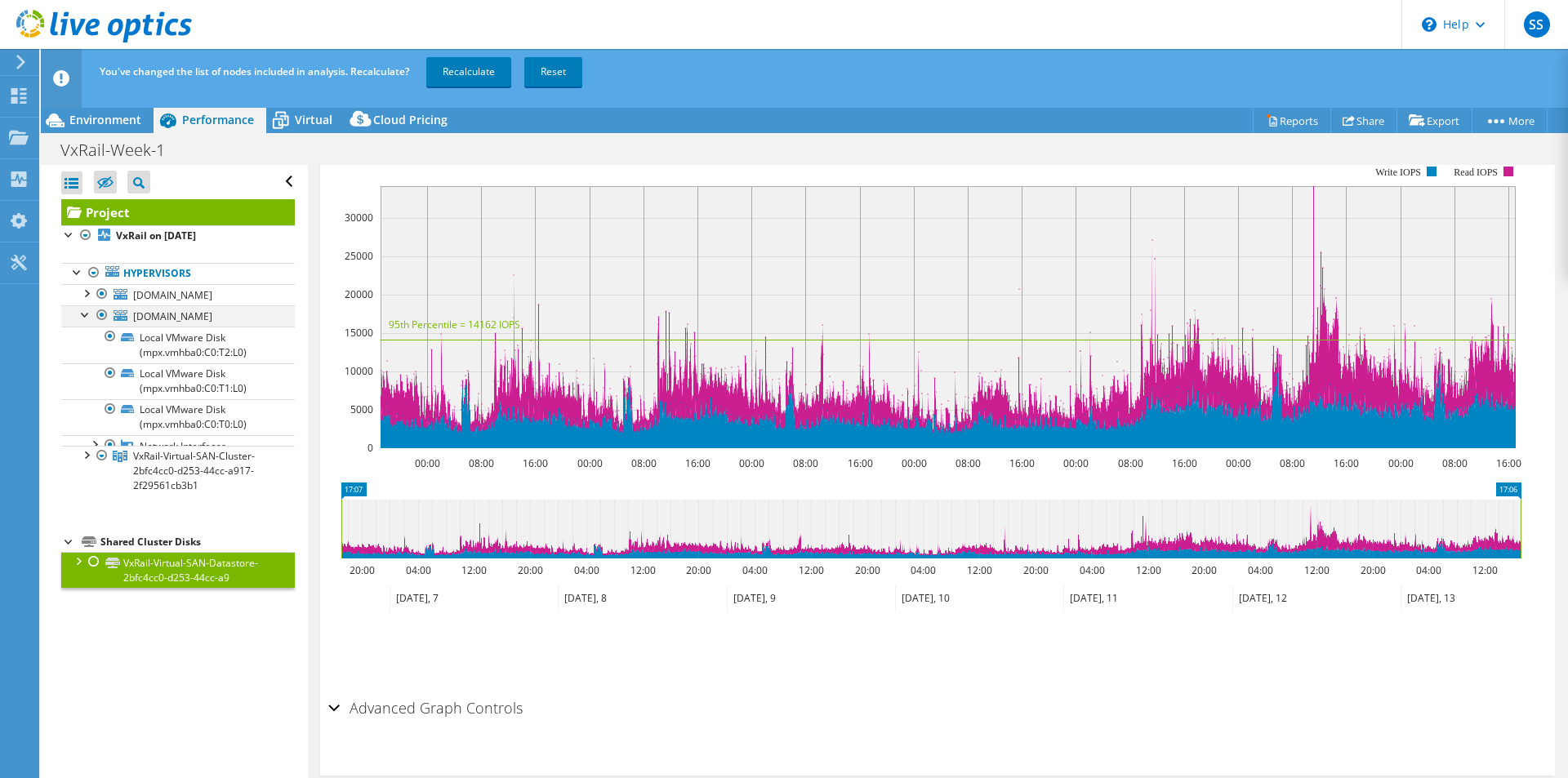
click at [90, 313] on div at bounding box center [85, 313] width 16 height 16
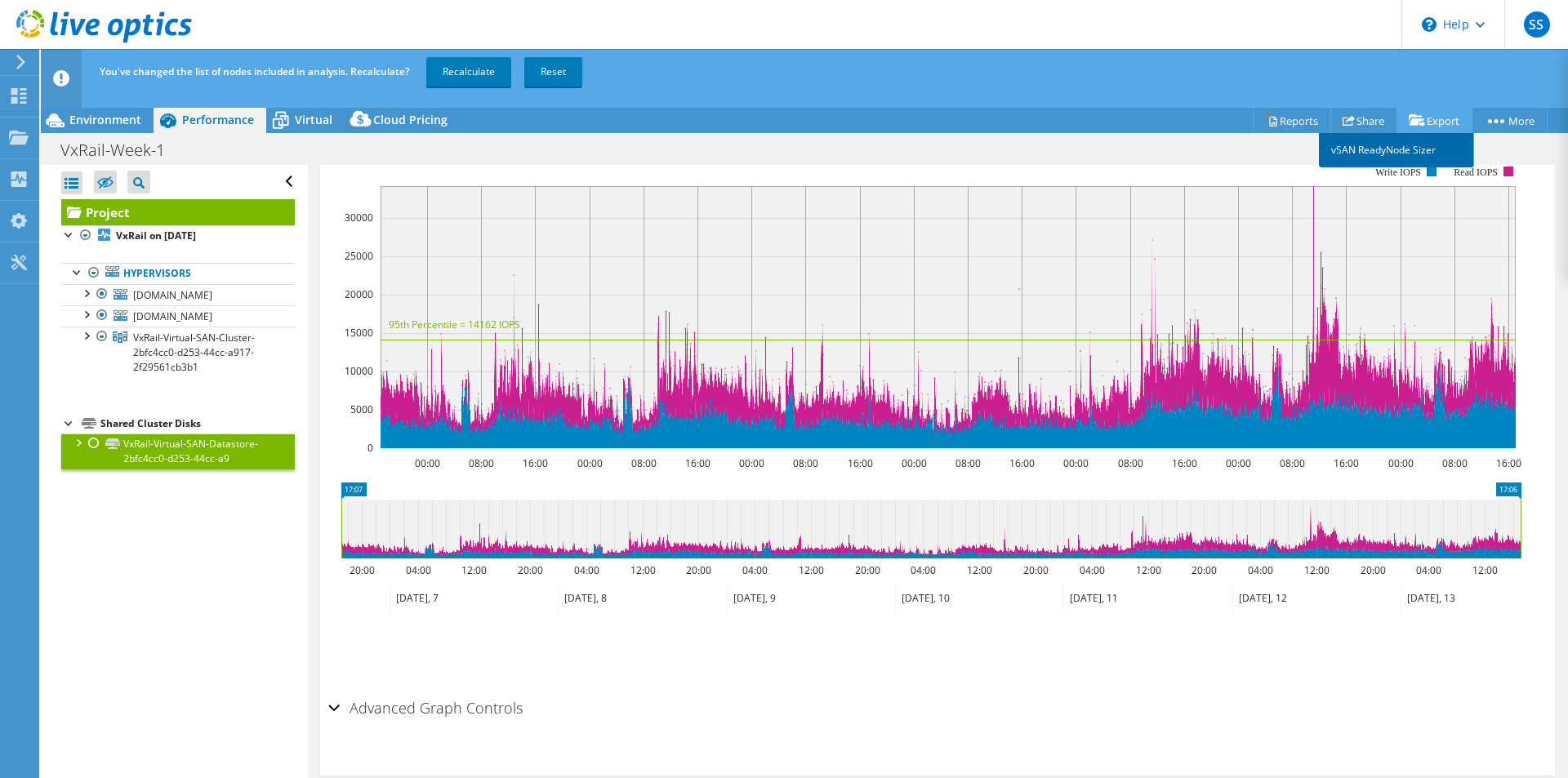
click at [1384, 151] on link "vSAN ReadyNode Sizer" at bounding box center [1397, 151] width 155 height 35
click at [107, 116] on span "Environment" at bounding box center [105, 120] width 72 height 15
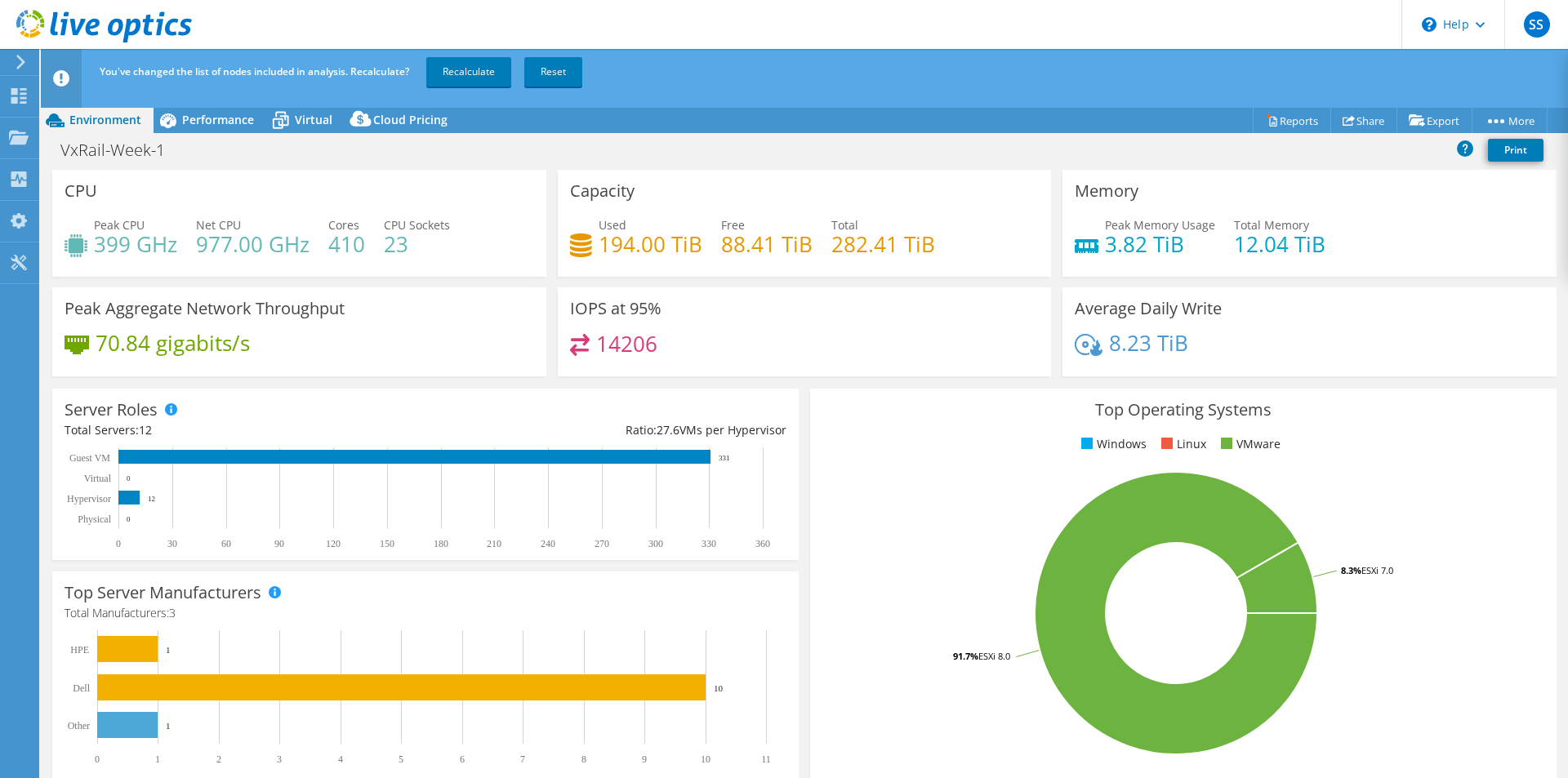
click at [1057, 346] on div "Average Daily Write 8.23 TiB" at bounding box center [1309, 332] width 506 height 89
click at [1120, 299] on h3 "Average Daily Write" at bounding box center [1148, 308] width 147 height 18
click at [208, 122] on span "Performance" at bounding box center [218, 120] width 72 height 15
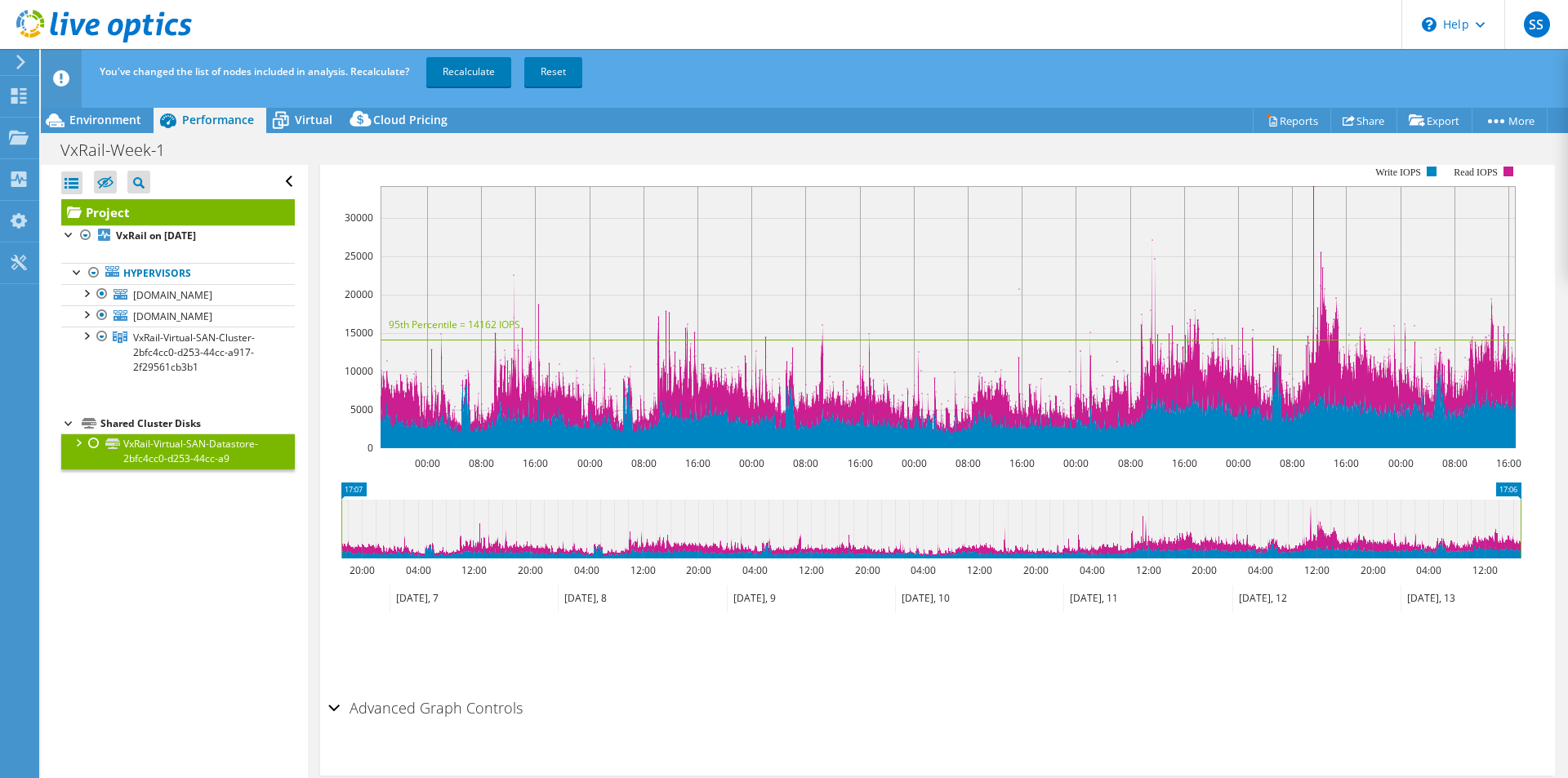
click at [193, 454] on link "VxRail-Virtual-SAN-Datastore-2bfc4cc0-d253-44cc-a9" at bounding box center [178, 451] width 233 height 35
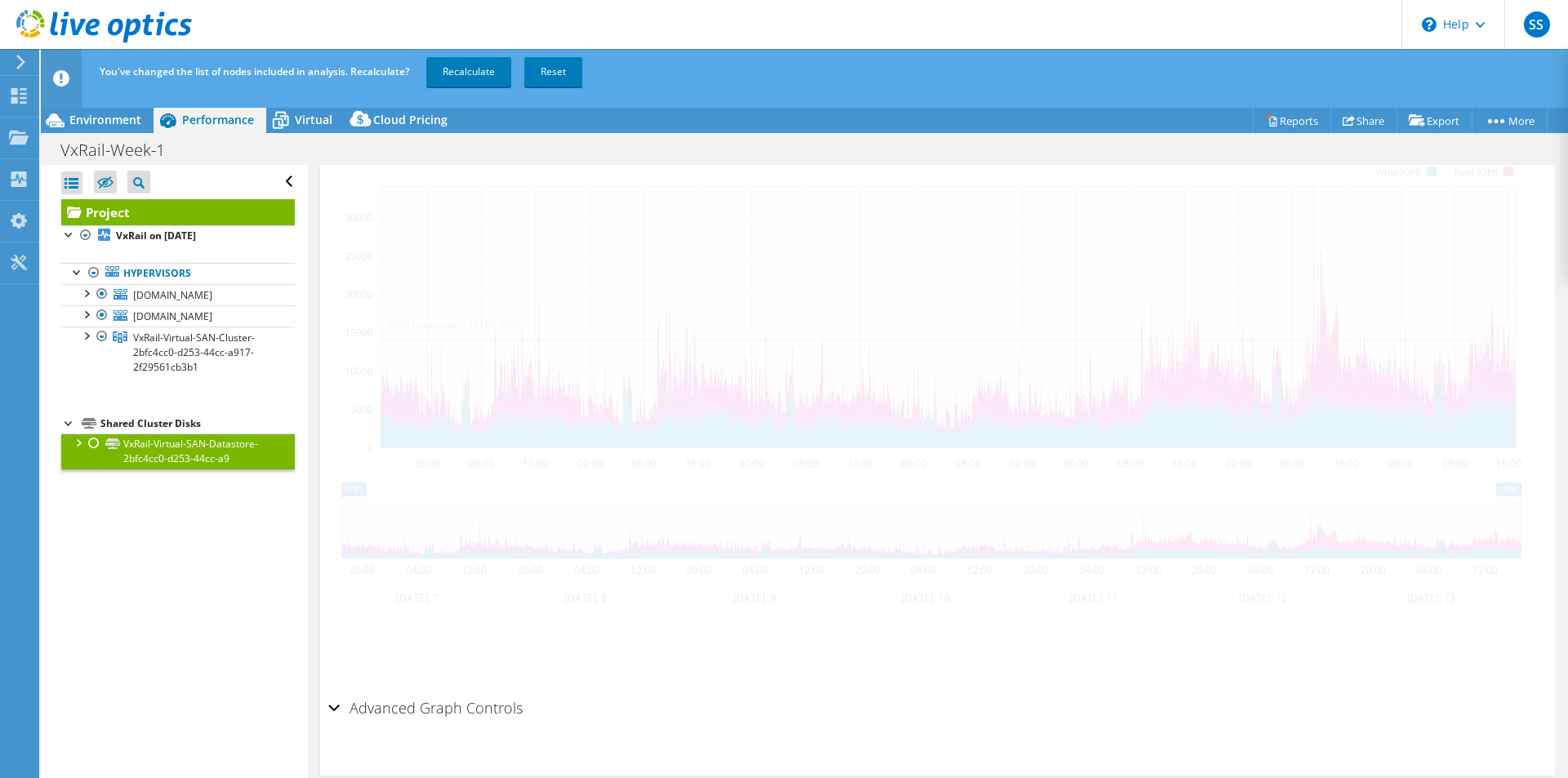
click at [69, 185] on div at bounding box center [72, 183] width 21 height 23
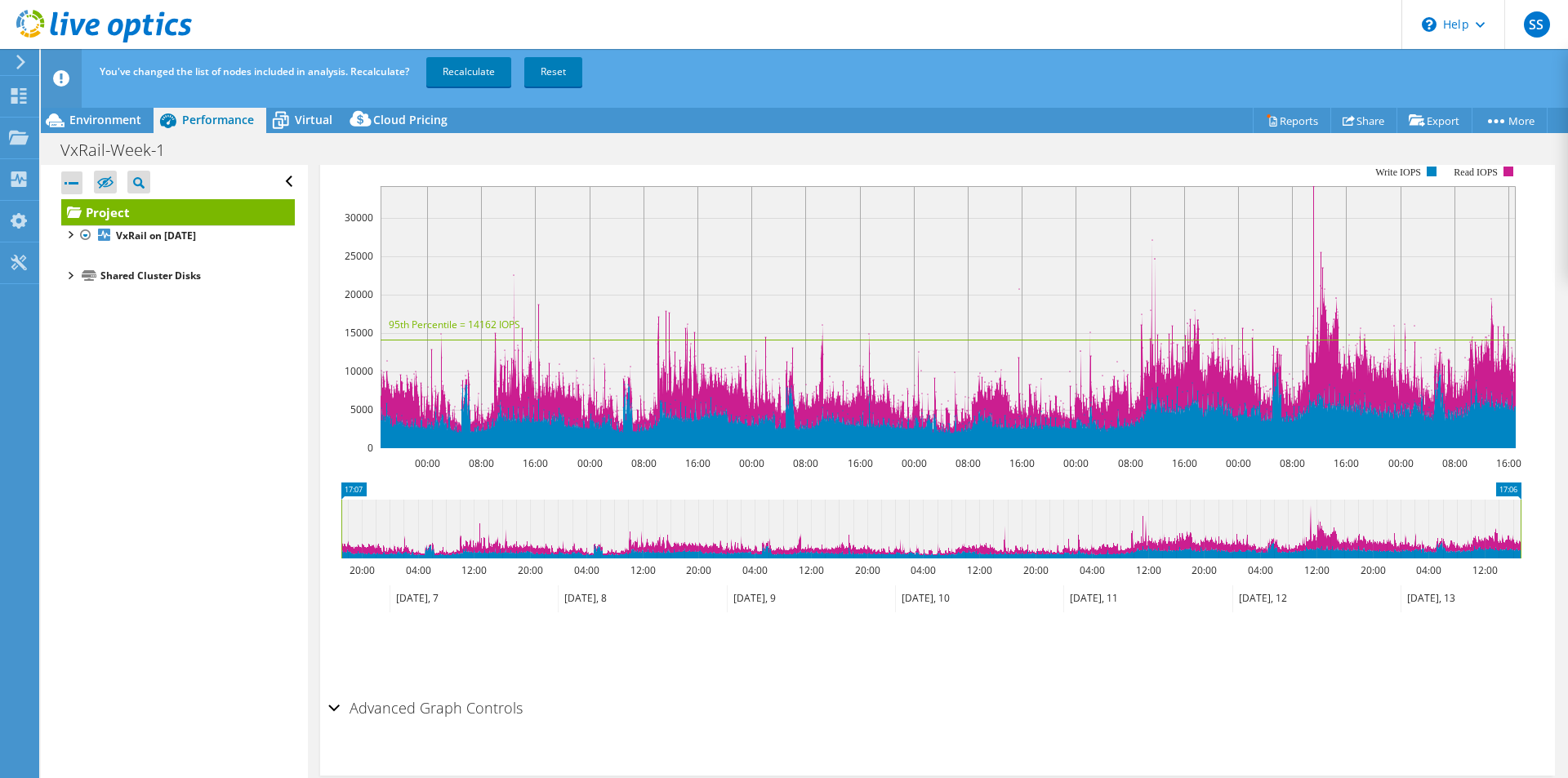
click at [129, 268] on div "Shared Cluster Disks" at bounding box center [198, 276] width 195 height 19
click at [69, 233] on div at bounding box center [69, 233] width 16 height 16
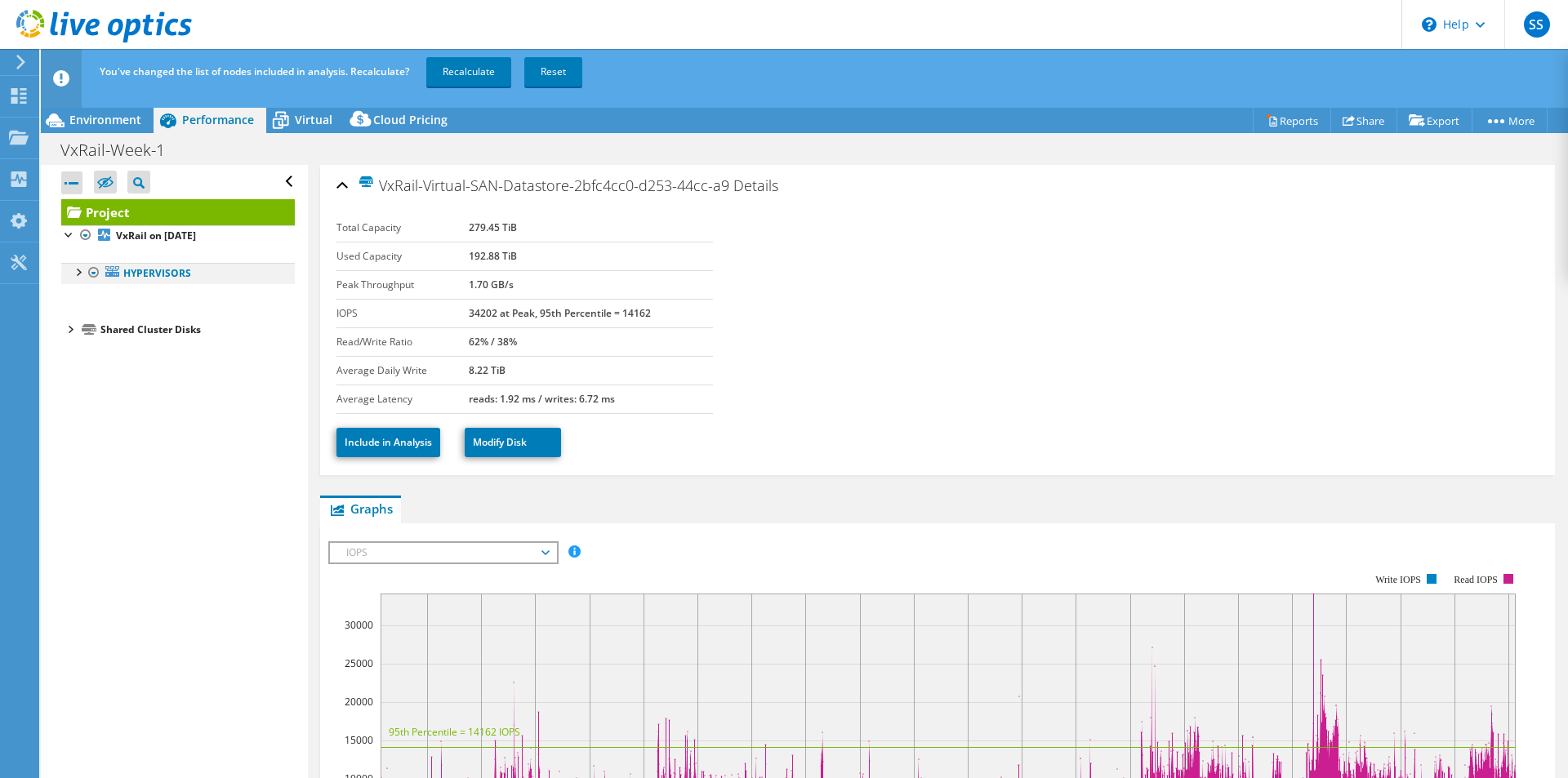
click at [78, 271] on div at bounding box center [77, 271] width 16 height 16
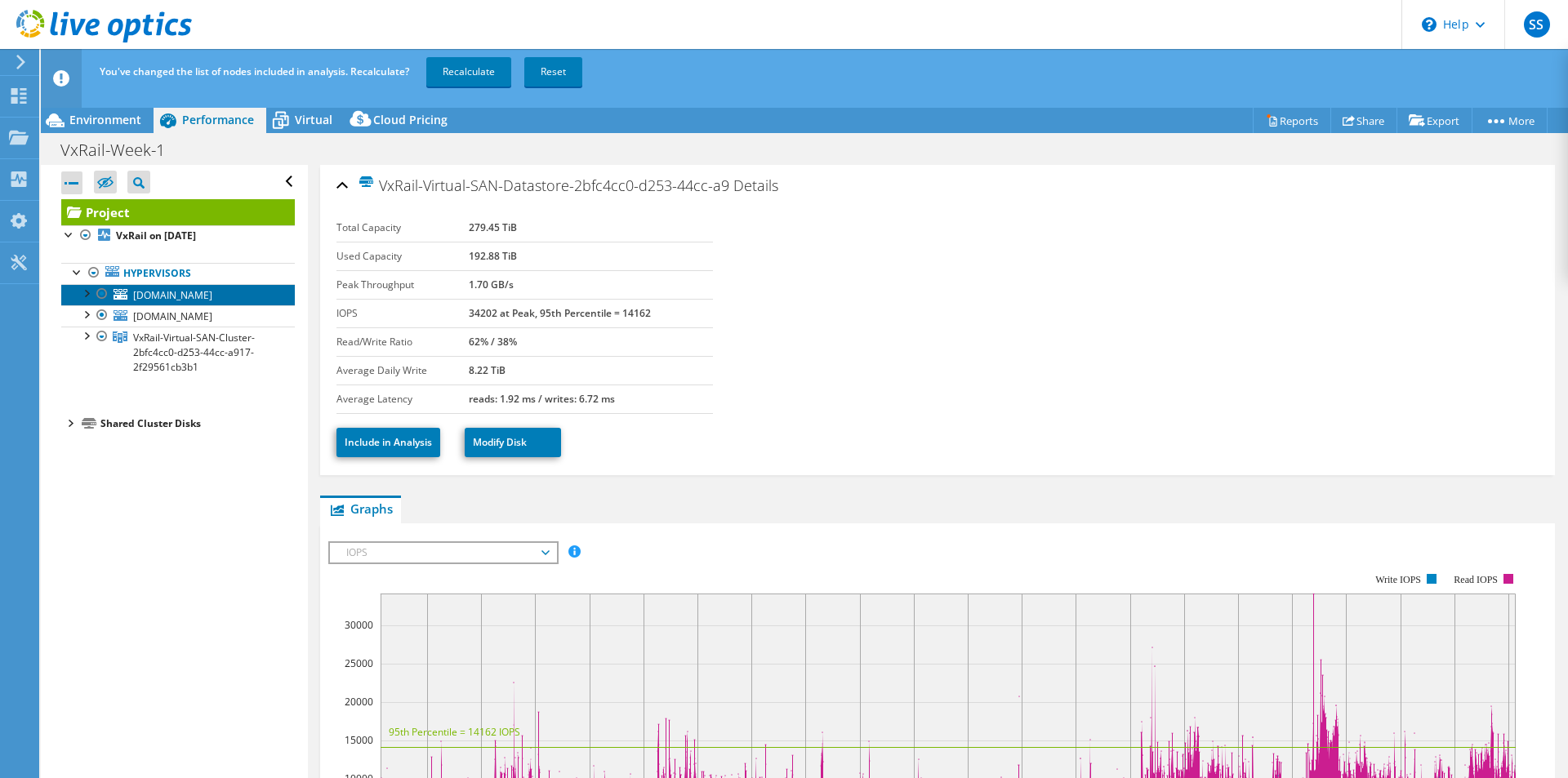
click at [142, 300] on span "[DOMAIN_NAME]" at bounding box center [173, 295] width 80 height 13
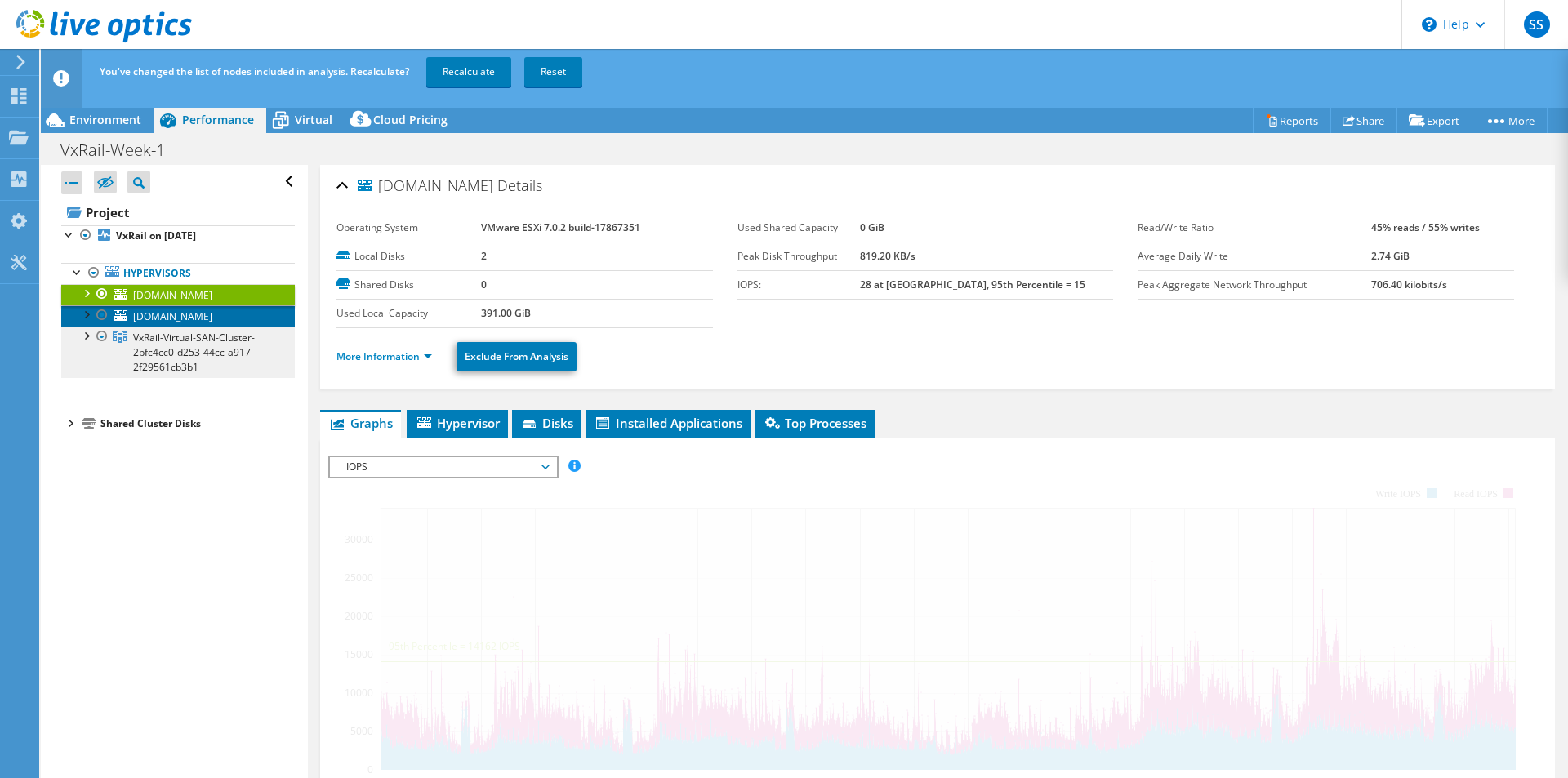
click at [154, 321] on span "[DOMAIN_NAME]" at bounding box center [173, 317] width 80 height 13
click at [178, 352] on span "VxRail-Virtual-SAN-Cluster-2bfc4cc0-d253-44cc-a917-2f29561cb3b1" at bounding box center [194, 352] width 122 height 43
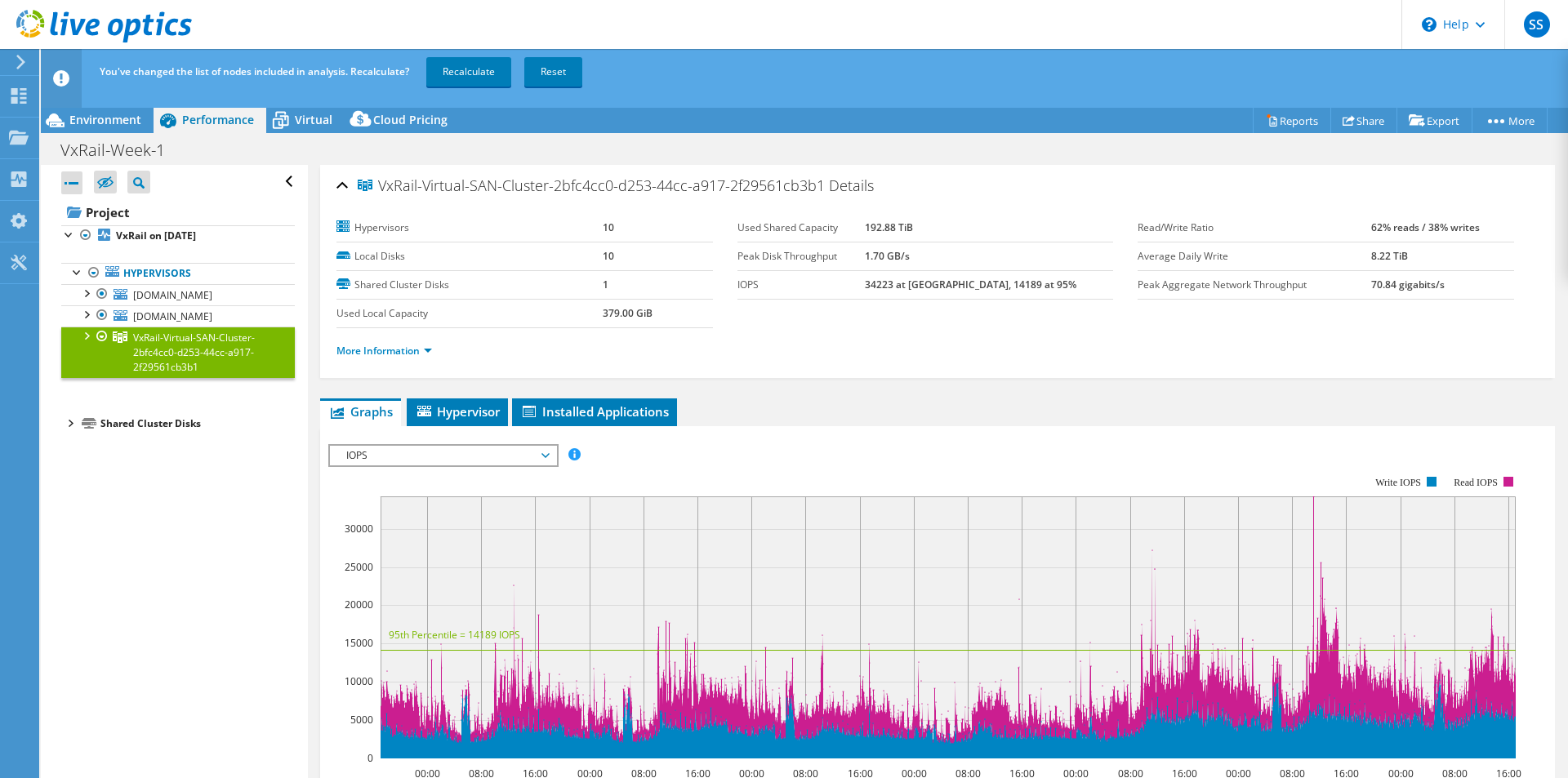
click at [162, 419] on div "Shared Cluster Disks" at bounding box center [198, 424] width 195 height 19
click at [147, 425] on div "Shared Cluster Disks" at bounding box center [198, 424] width 195 height 19
click at [70, 423] on div at bounding box center [69, 422] width 16 height 16
click at [159, 452] on link "VxRail-Virtual-SAN-Datastore-2bfc4cc0-d253-44cc-a9" at bounding box center [178, 451] width 233 height 35
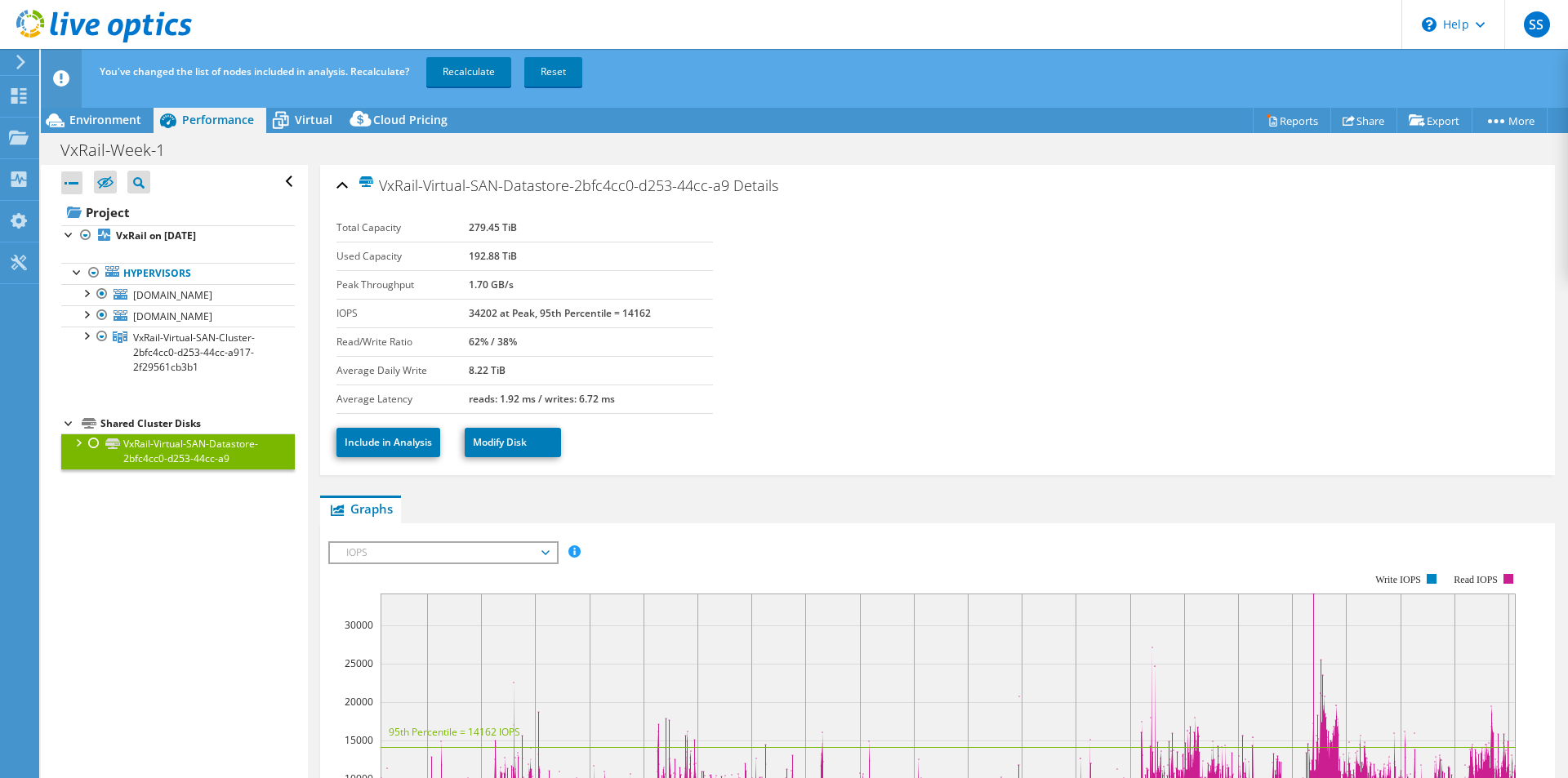
click at [16, 56] on icon at bounding box center [20, 61] width 12 height 14
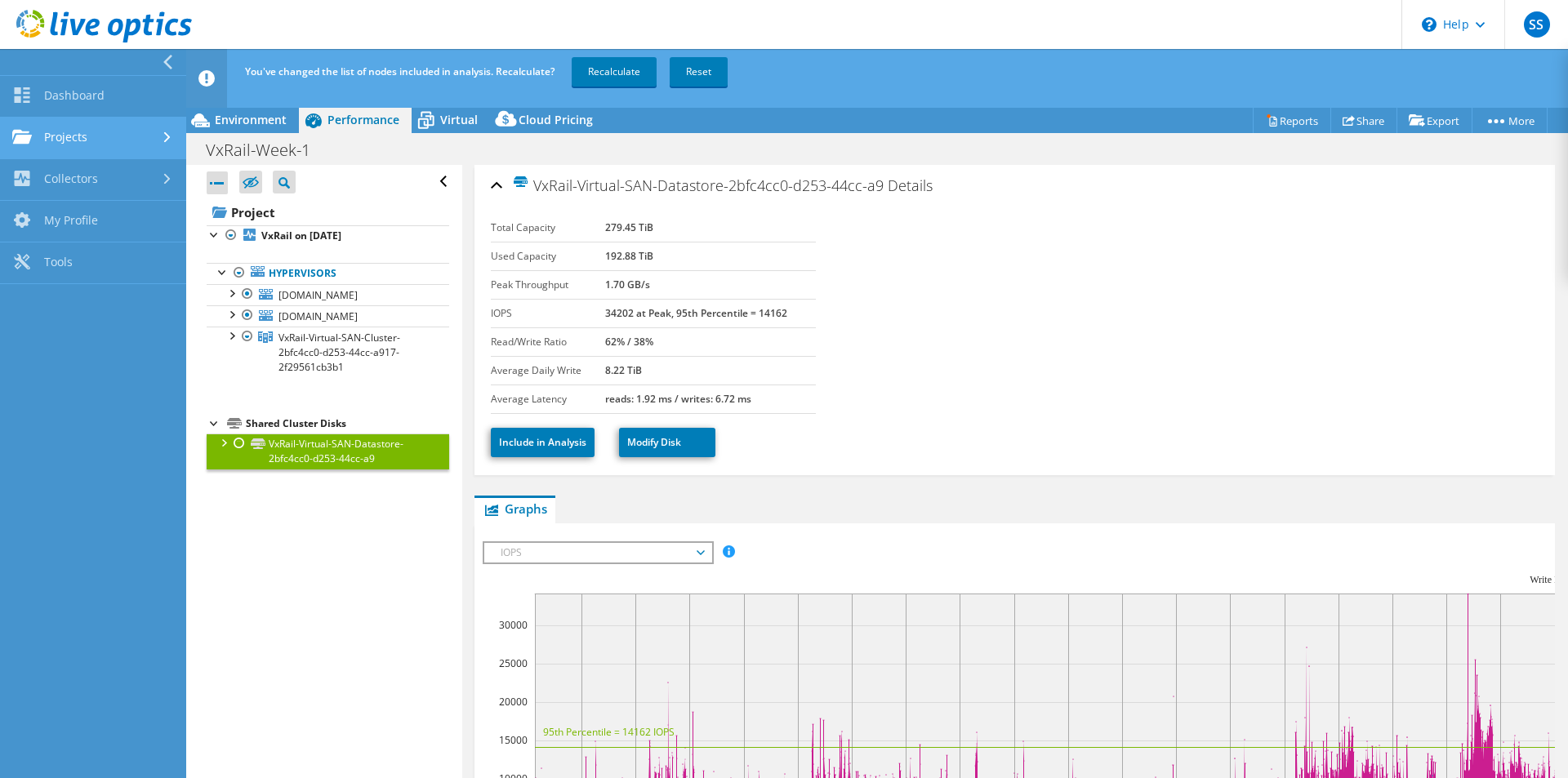
click at [61, 129] on link "Projects" at bounding box center [93, 138] width 186 height 41
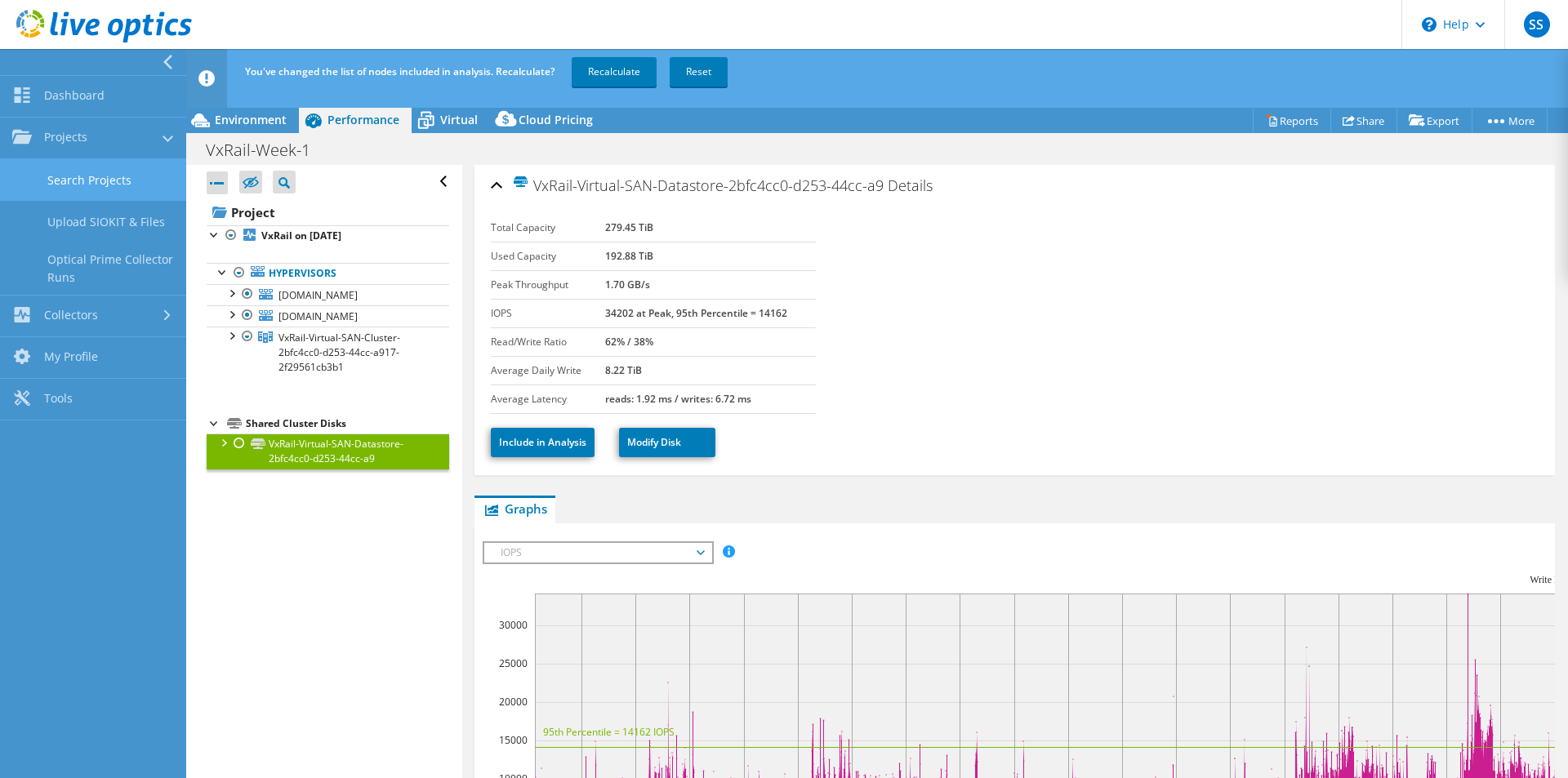
click at [90, 180] on link "Search Projects" at bounding box center [93, 179] width 186 height 41
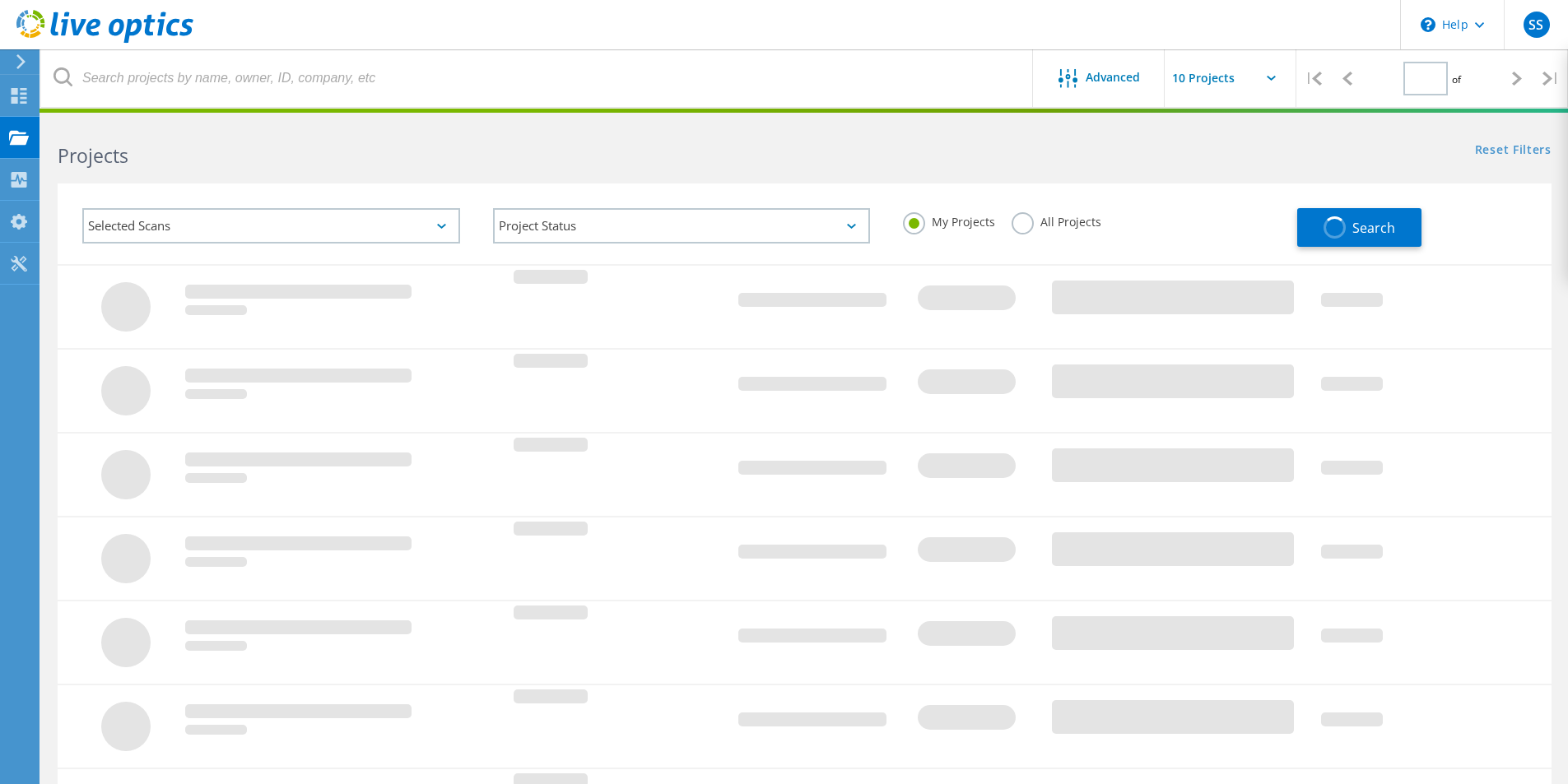
type input "1"
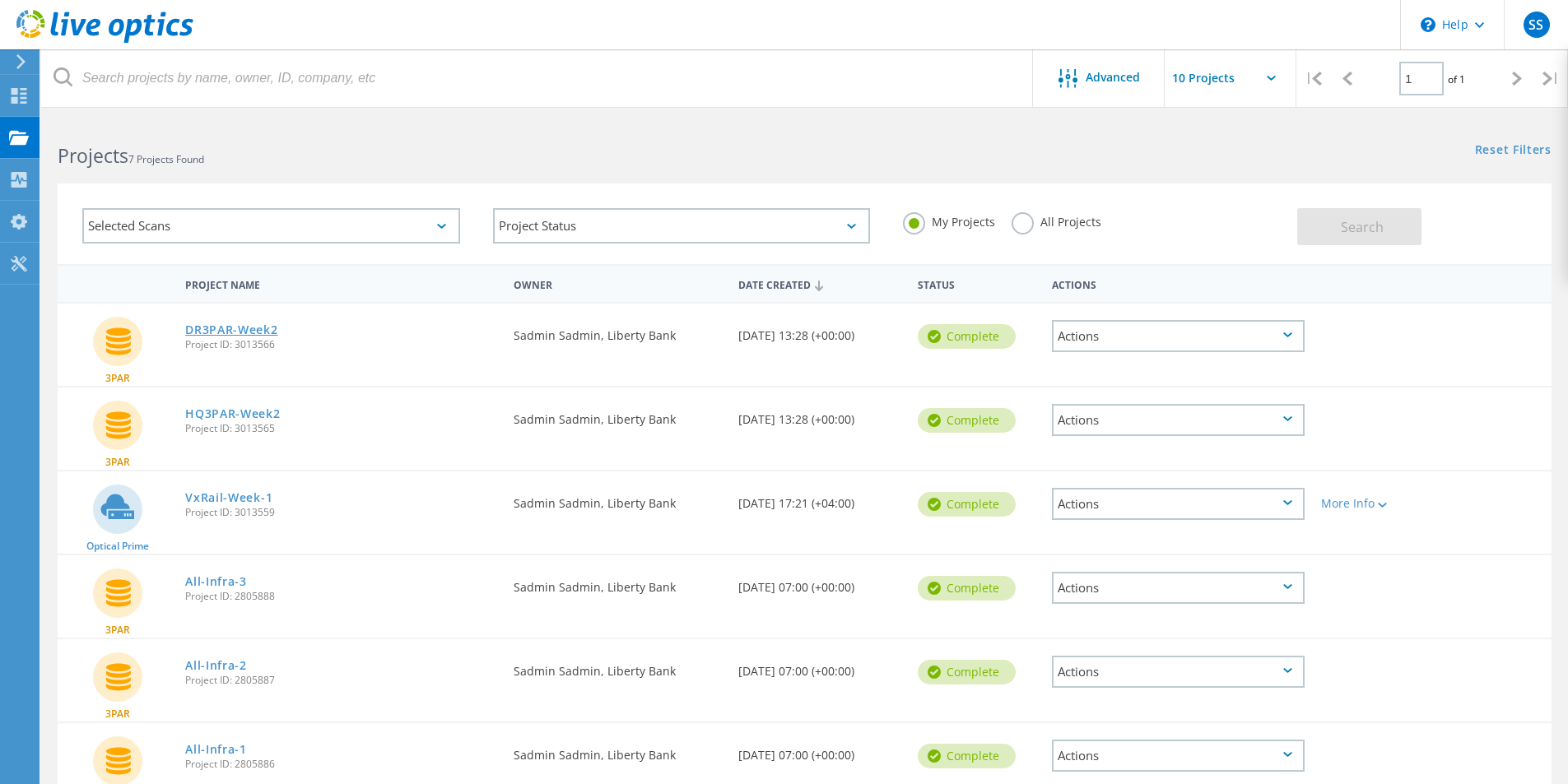
click at [247, 329] on link "DR3PAR-Week2" at bounding box center [231, 330] width 92 height 12
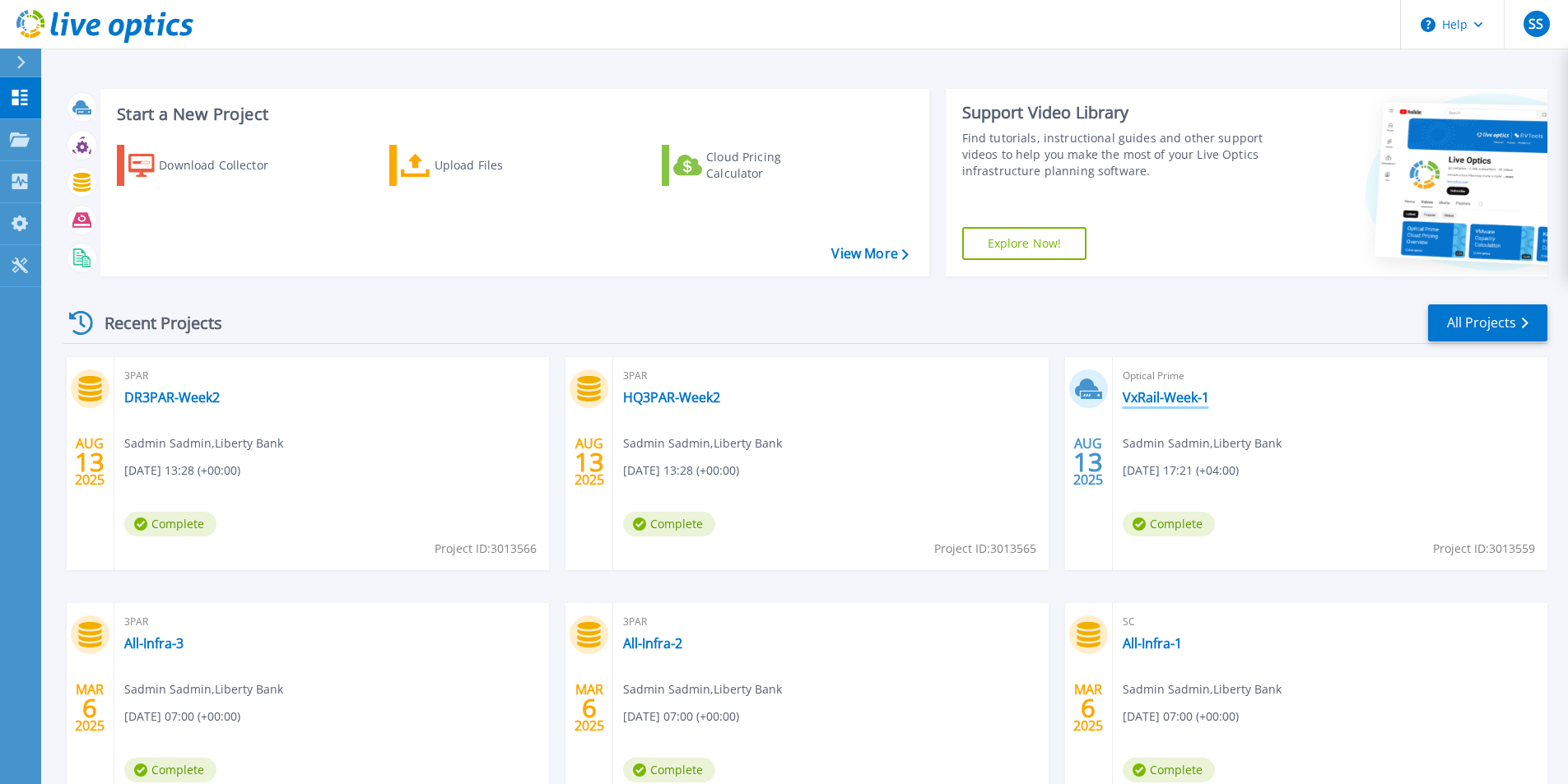
click at [1159, 397] on link "VxRail-Week-1" at bounding box center [1165, 397] width 86 height 16
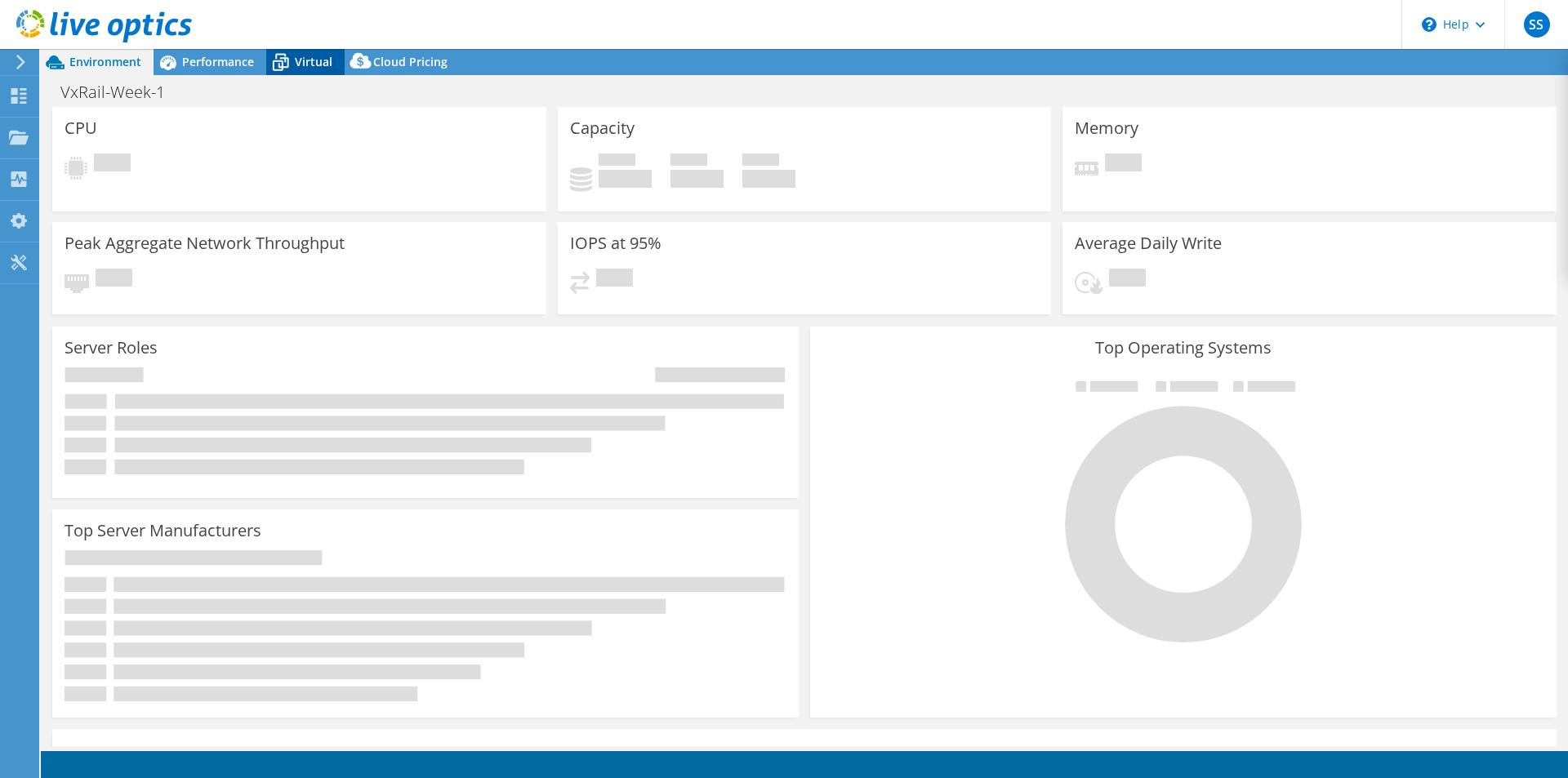
select select "EUFrankfurt"
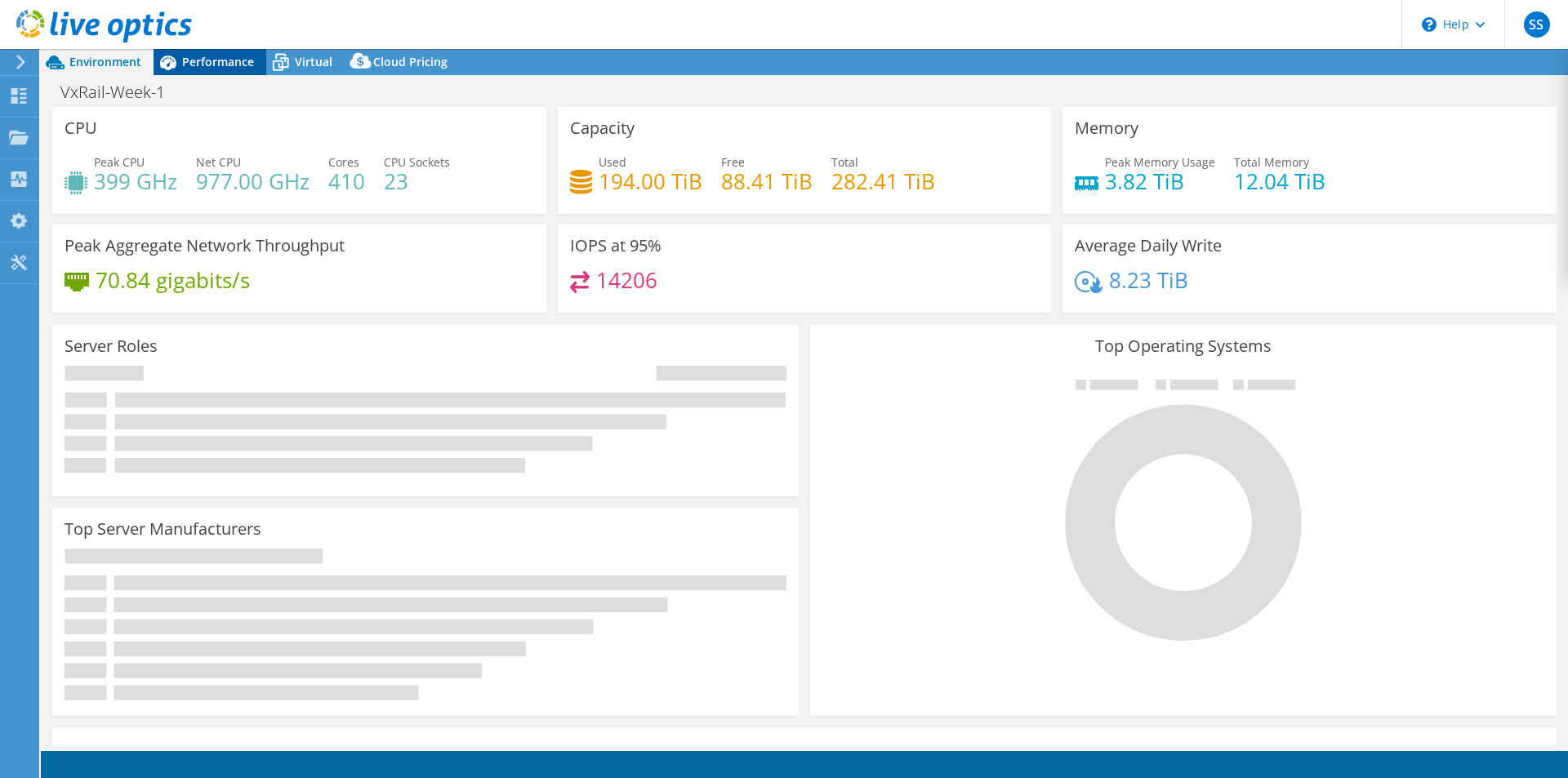
click at [220, 60] on span "Performance" at bounding box center [218, 61] width 72 height 15
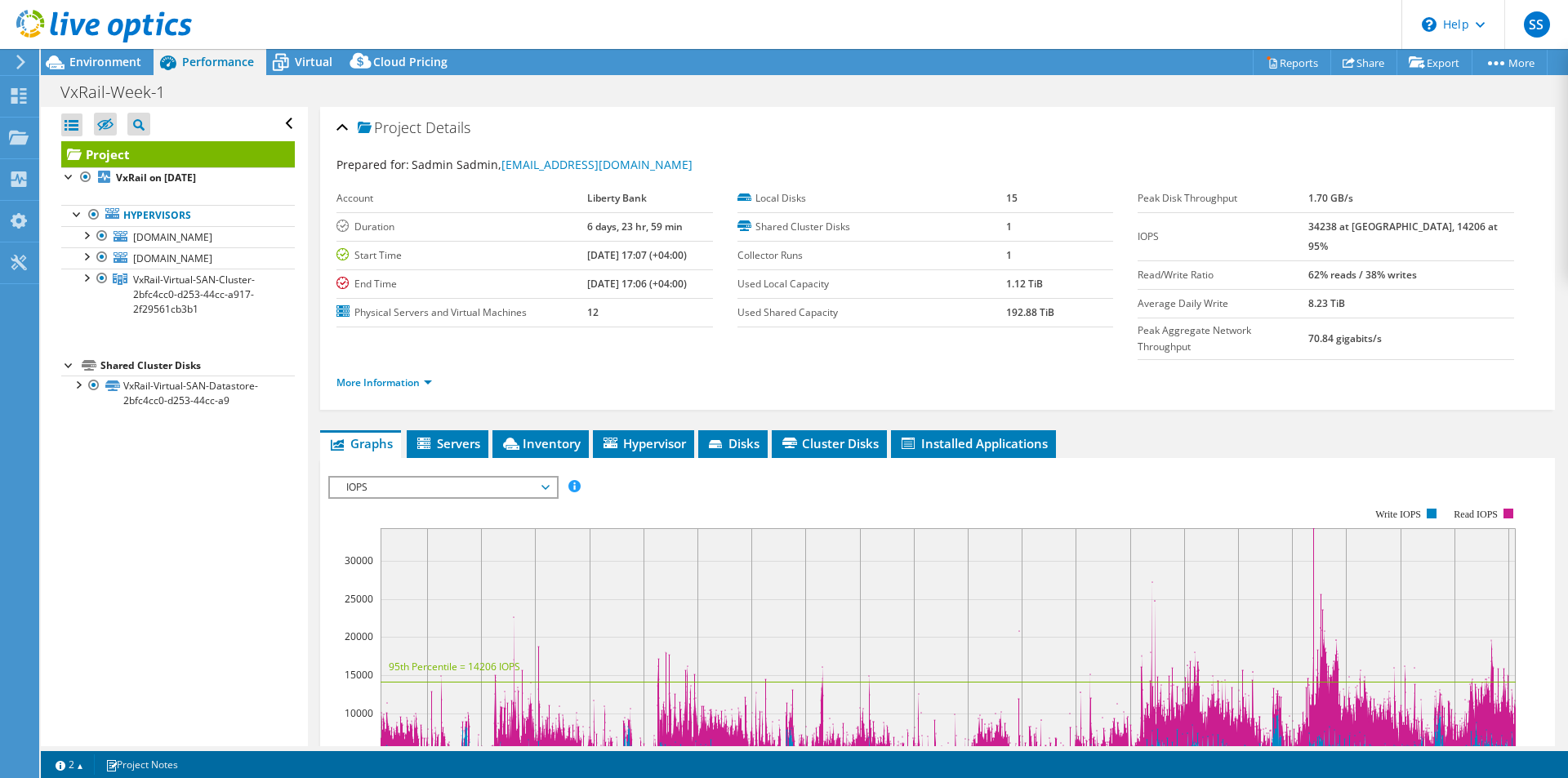
click at [135, 517] on div "Open All Close All Hide Excluded Nodes Project Tree Filter" at bounding box center [175, 427] width 267 height 640
click at [485, 310] on label "Physical Servers and Virtual Machines" at bounding box center [462, 313] width 250 height 16
click at [415, 376] on link "More Information" at bounding box center [385, 383] width 96 height 13
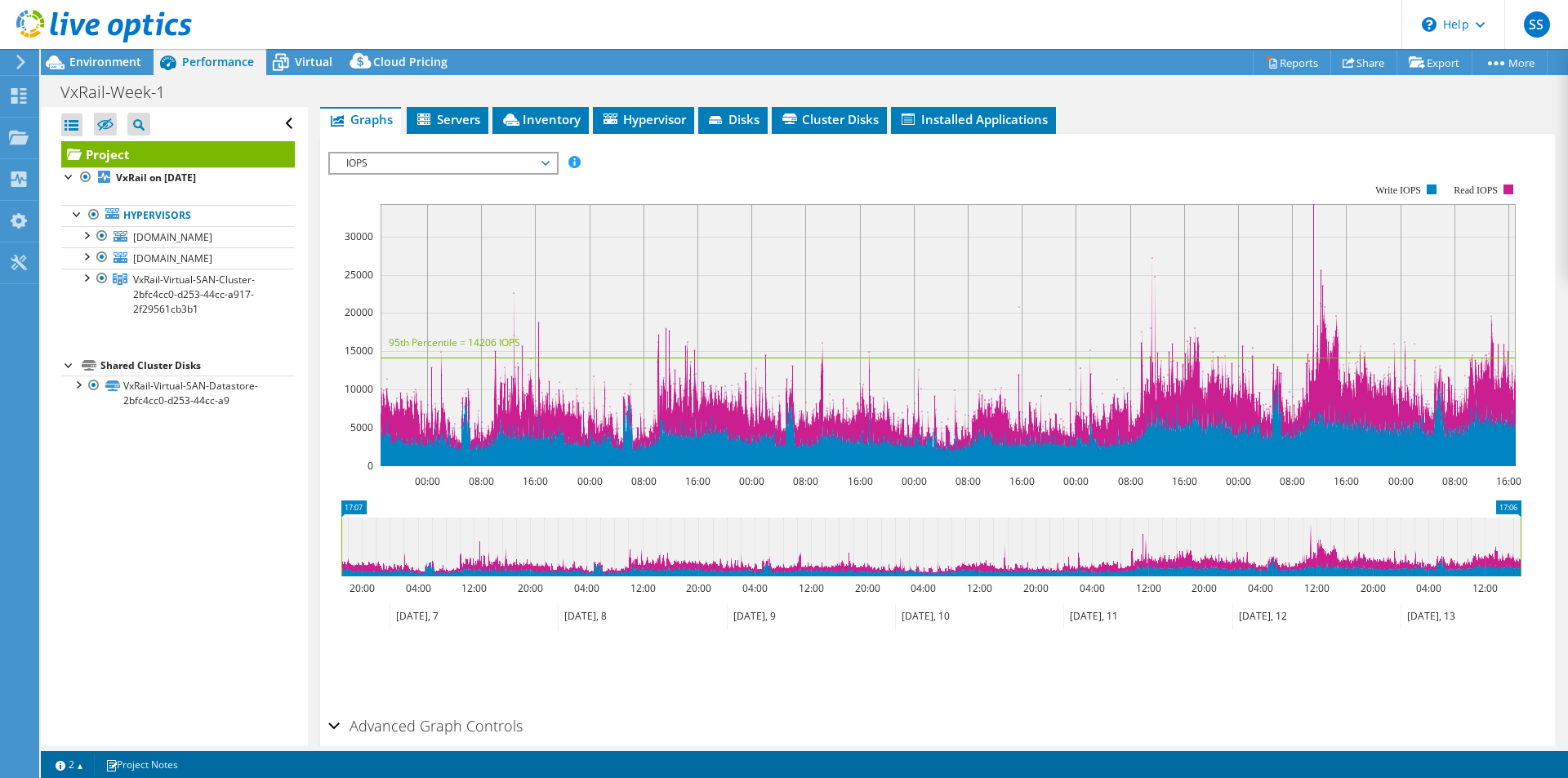
scroll to position [245, 0]
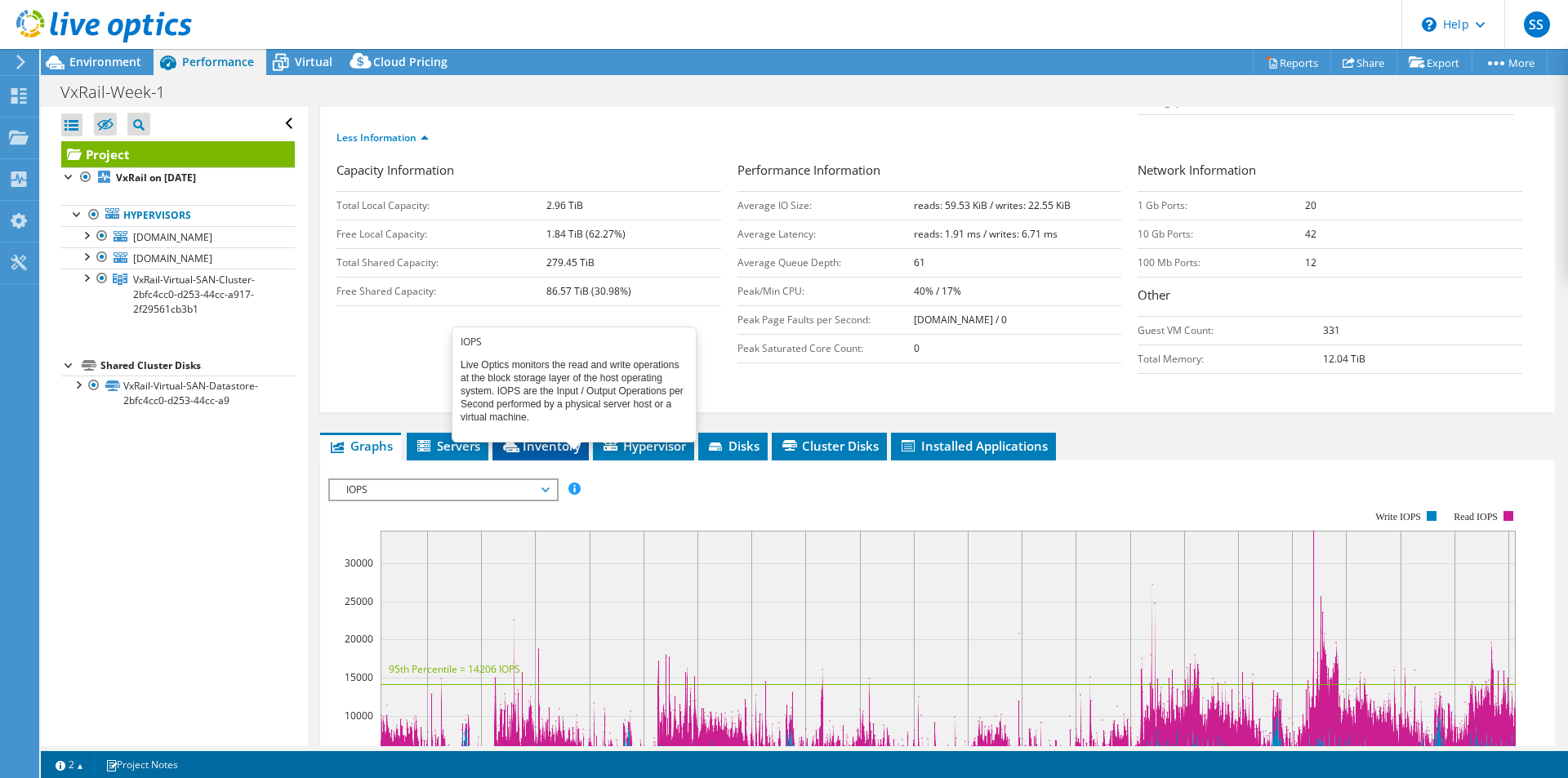
click at [547, 437] on span "Inventory" at bounding box center [540, 445] width 80 height 16
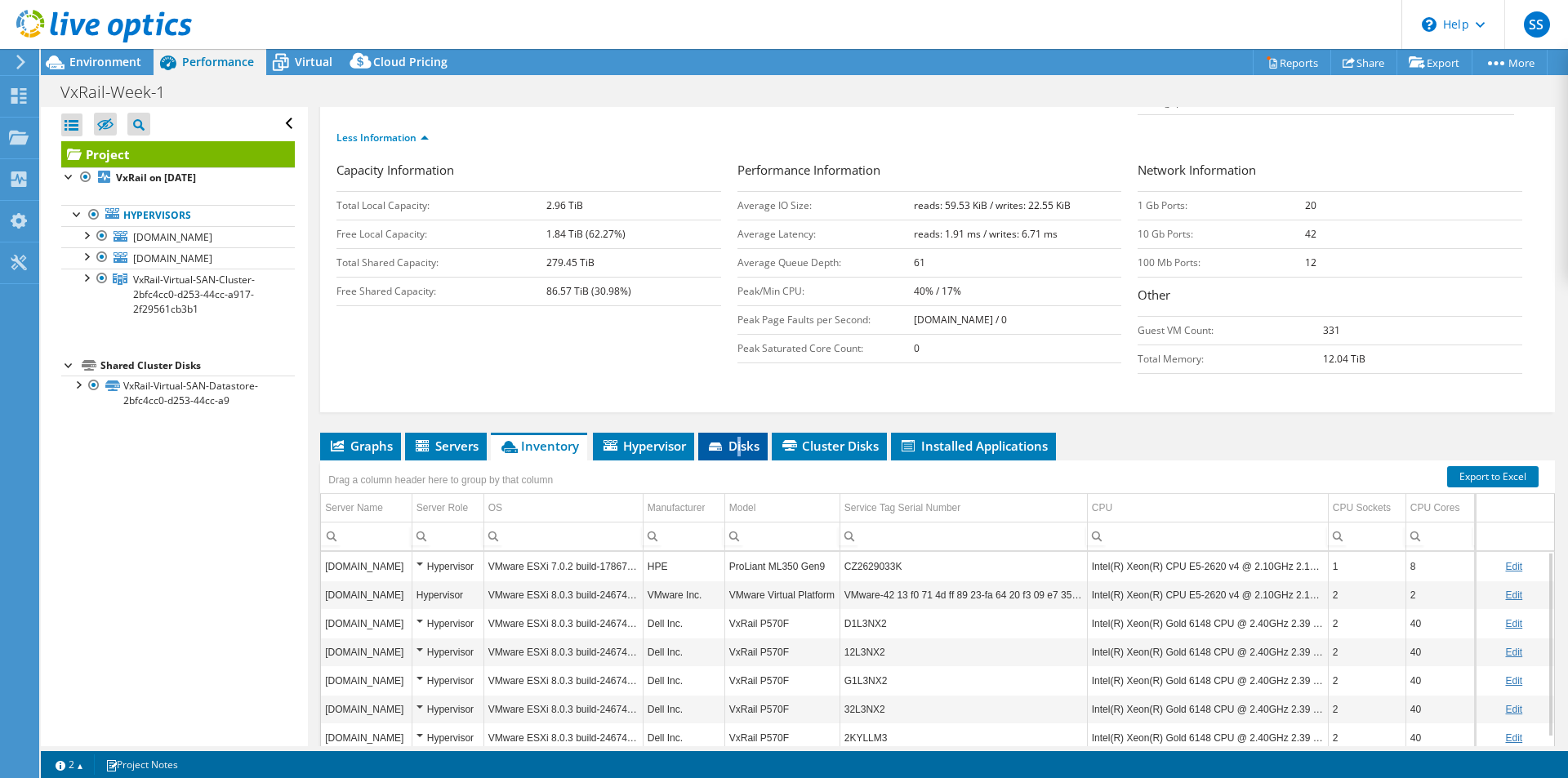
click at [741, 437] on span "Disks" at bounding box center [732, 445] width 53 height 16
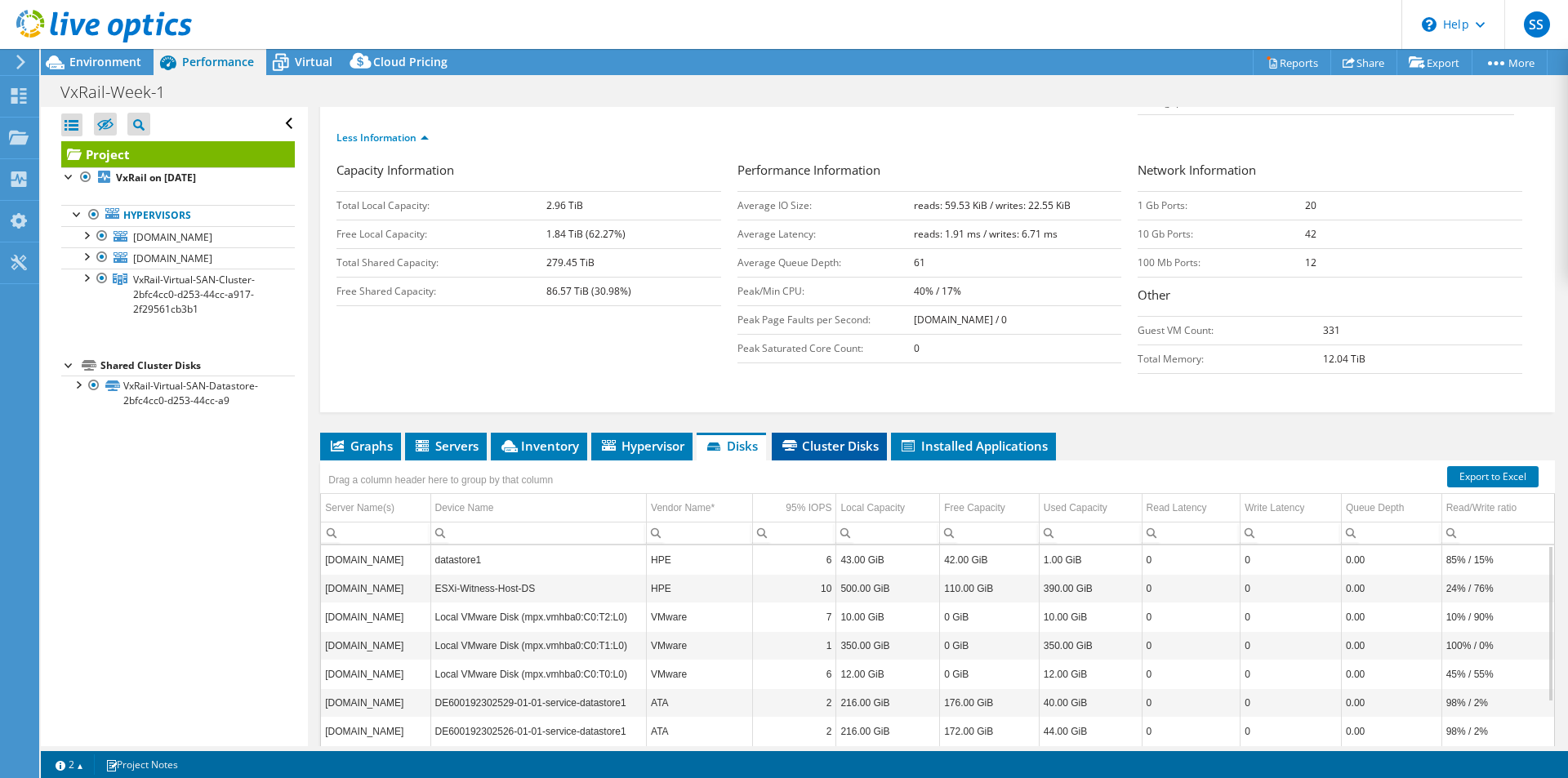
click at [829, 437] on span "Cluster Disks" at bounding box center [829, 445] width 99 height 16
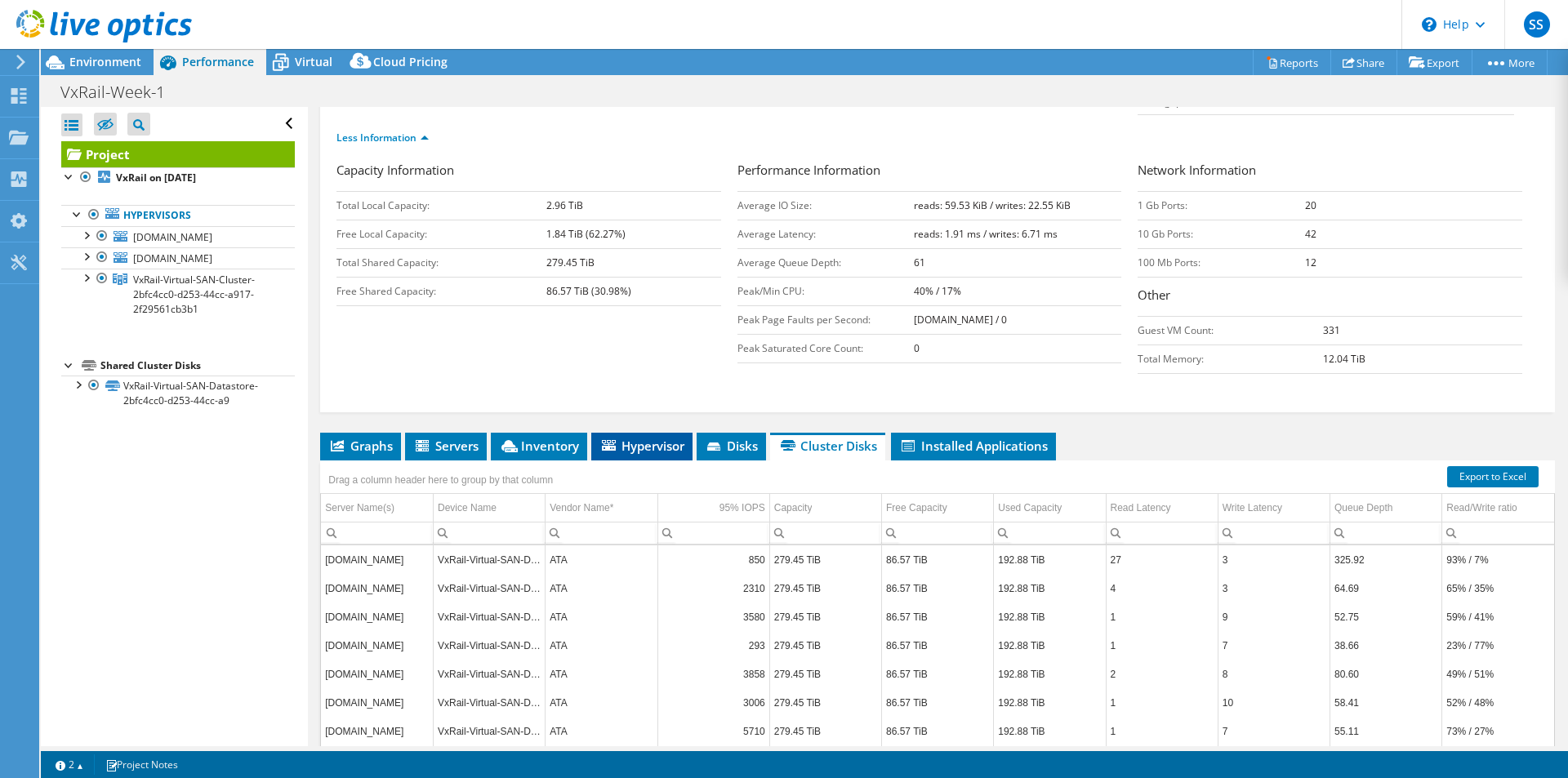
click at [650, 437] on span "Hypervisor" at bounding box center [642, 445] width 85 height 16
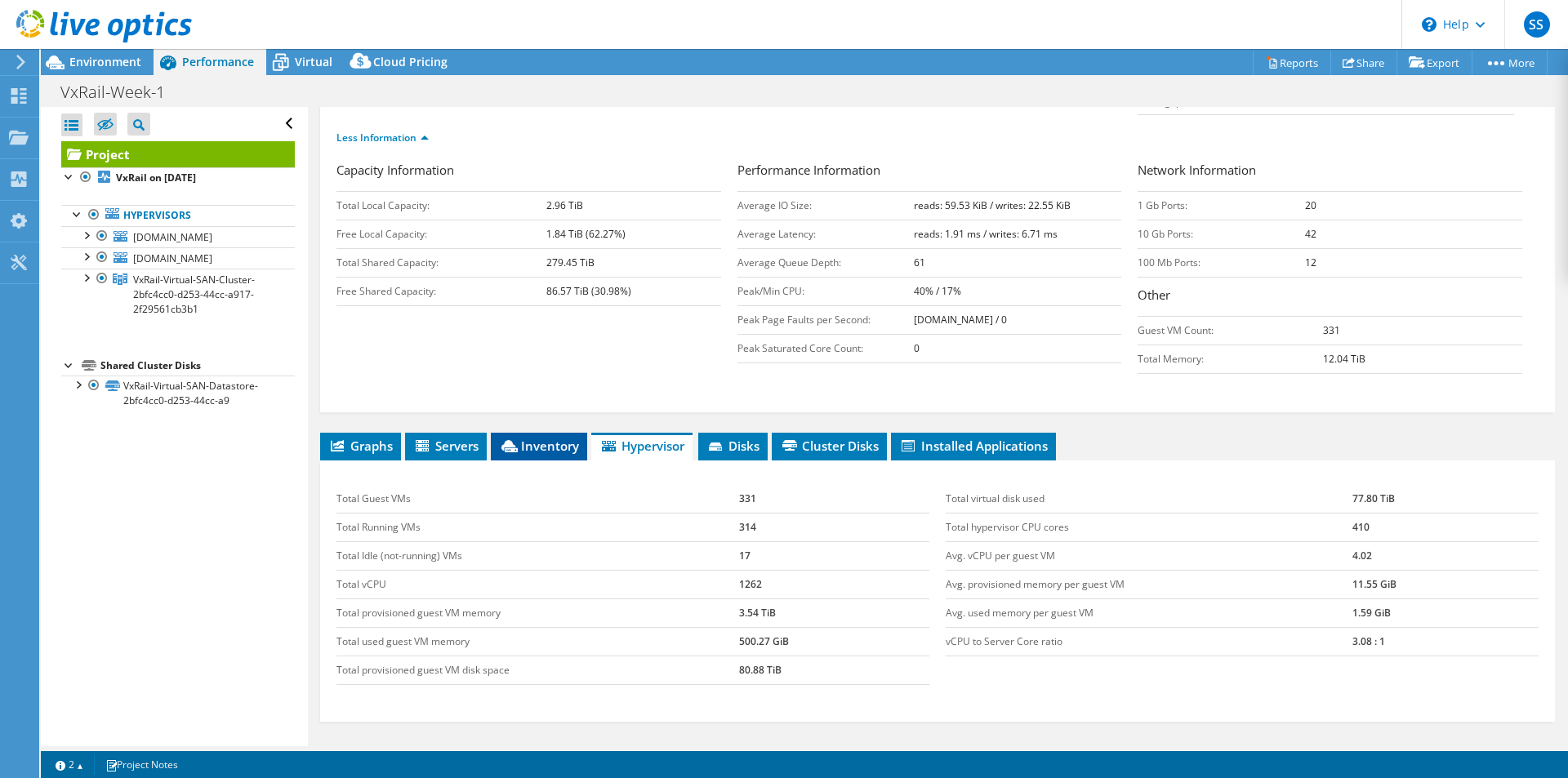
click at [523, 437] on span "Inventory" at bounding box center [538, 445] width 80 height 16
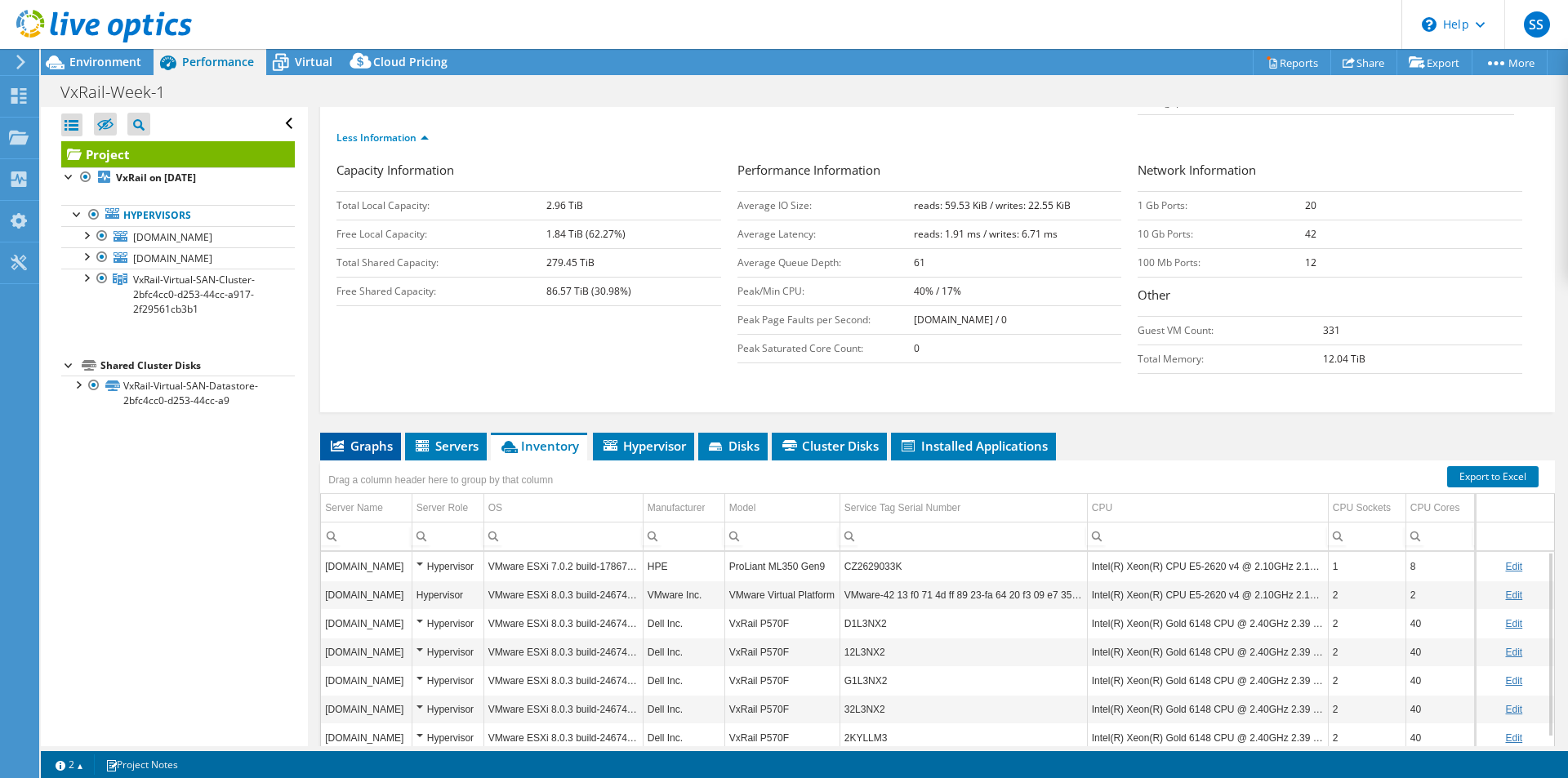
click at [340, 440] on icon at bounding box center [338, 446] width 13 height 12
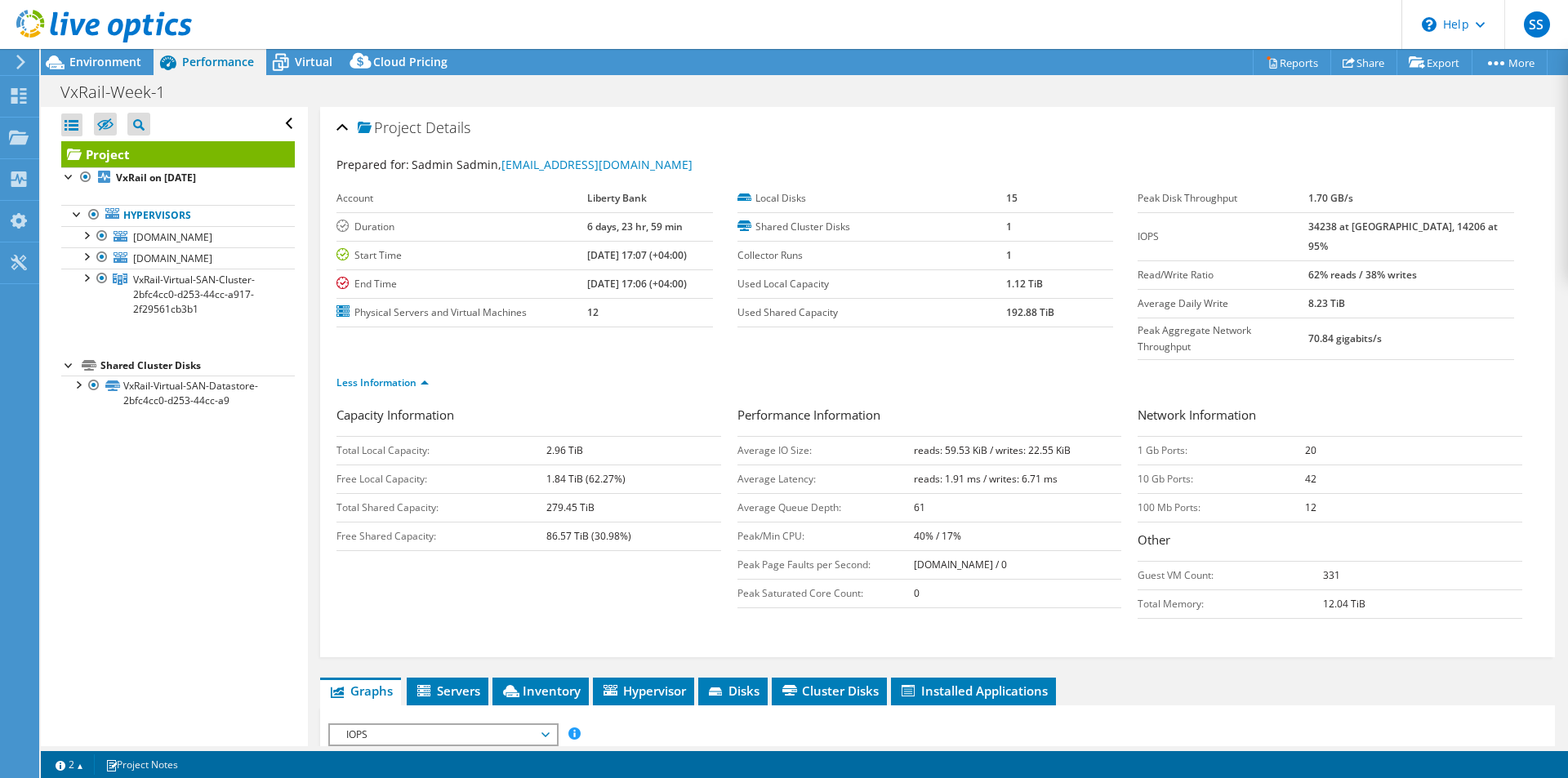
scroll to position [490, 0]
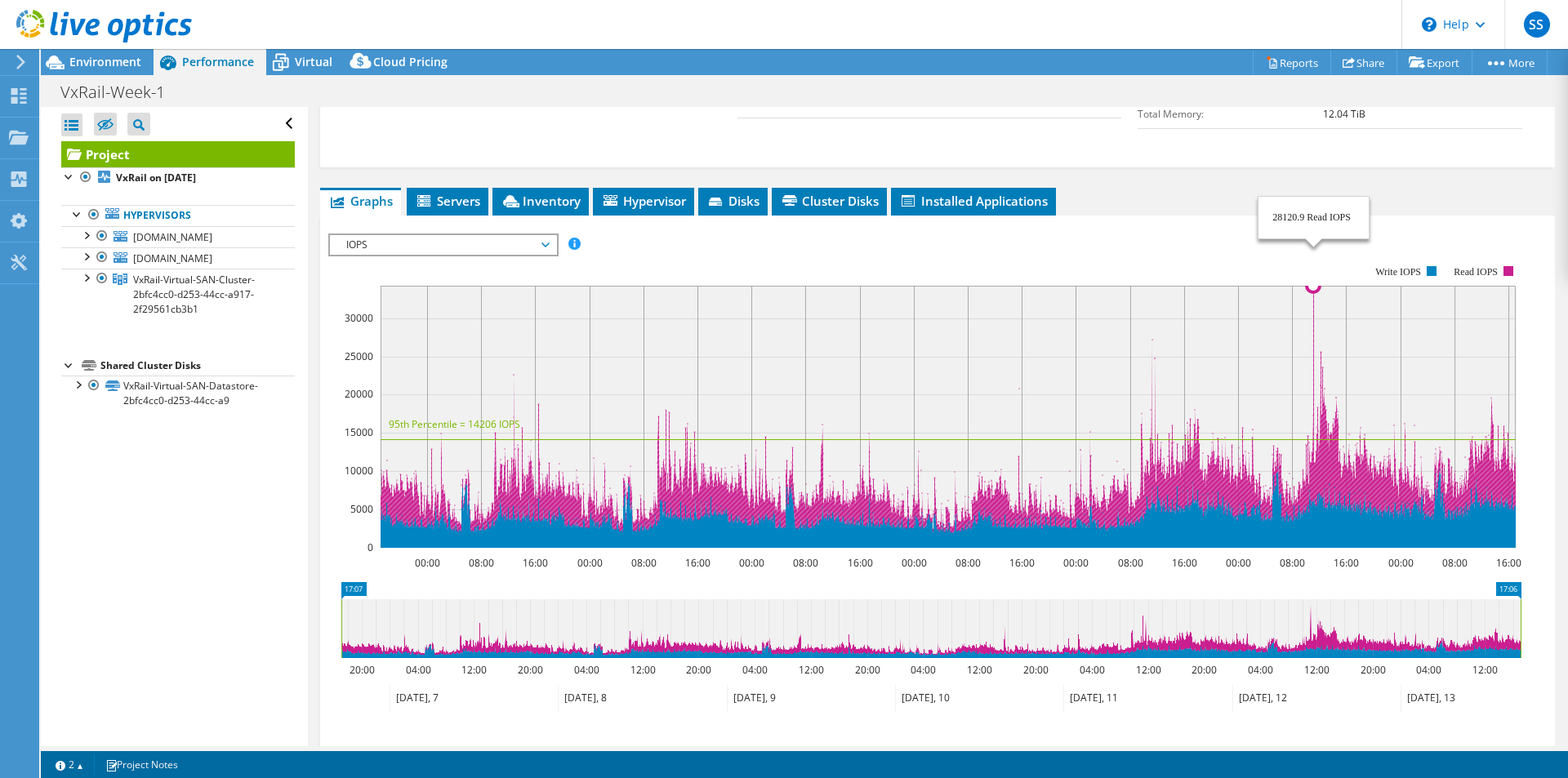
click at [1316, 286] on rect at bounding box center [948, 416] width 1135 height 262
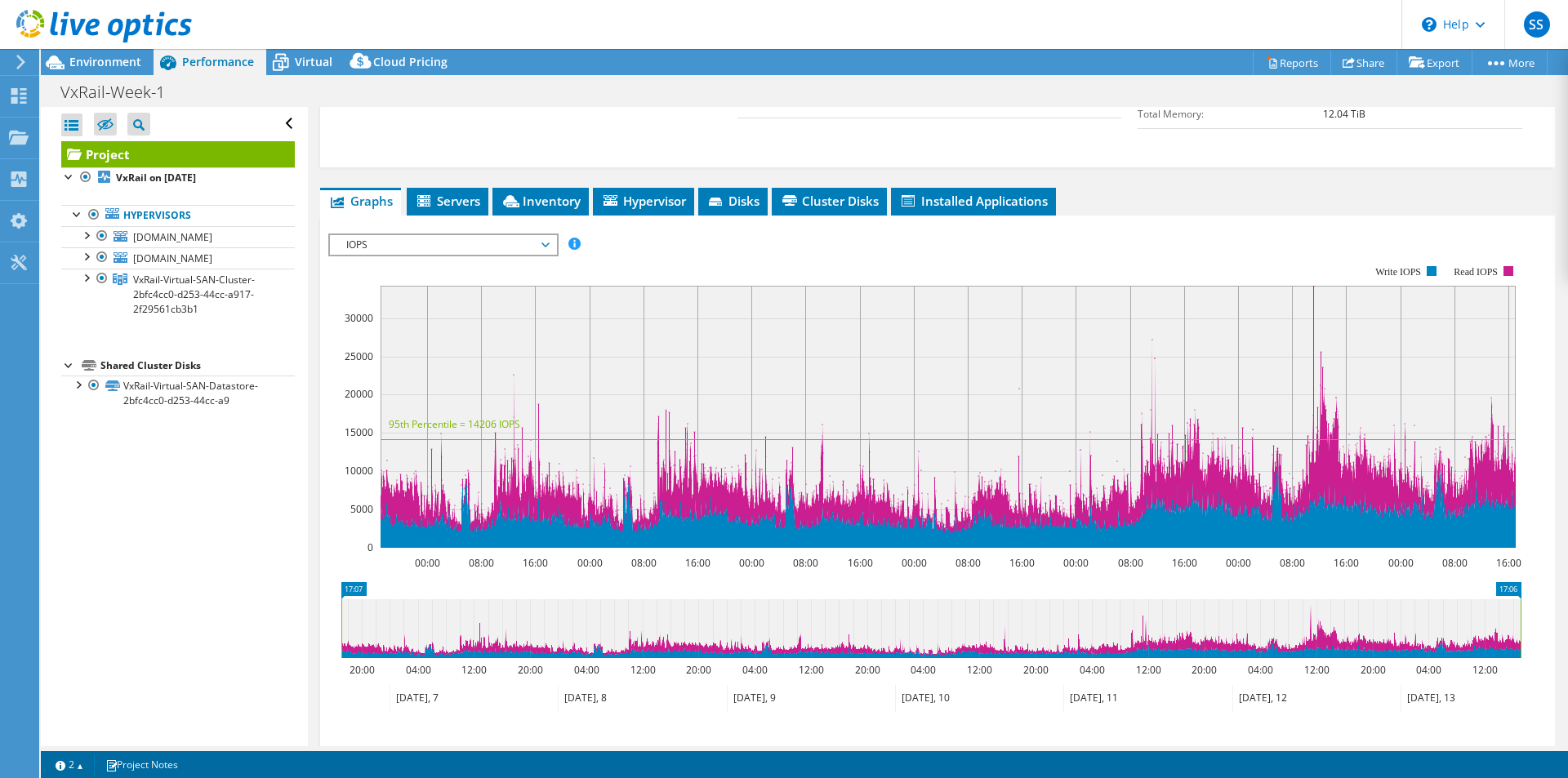
scroll to position [125, 0]
